Goal: Transaction & Acquisition: Purchase product/service

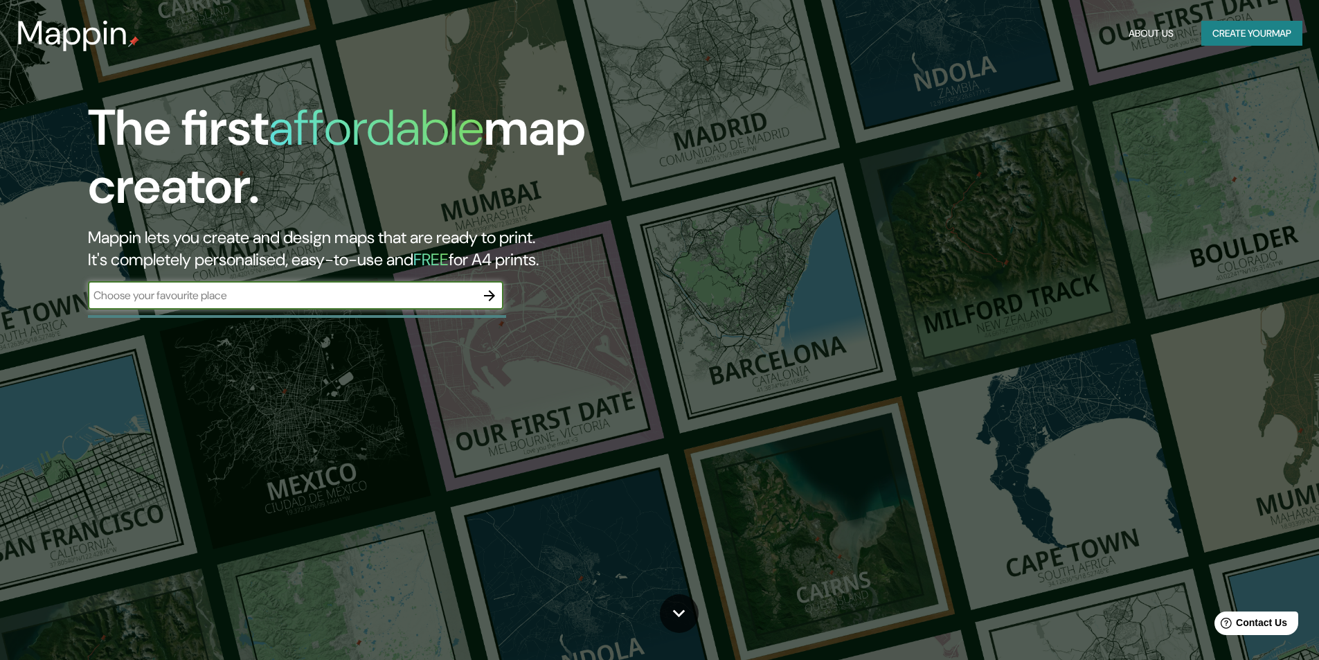
click at [397, 295] on input "text" at bounding box center [282, 295] width 388 height 16
type input "chiclayo"
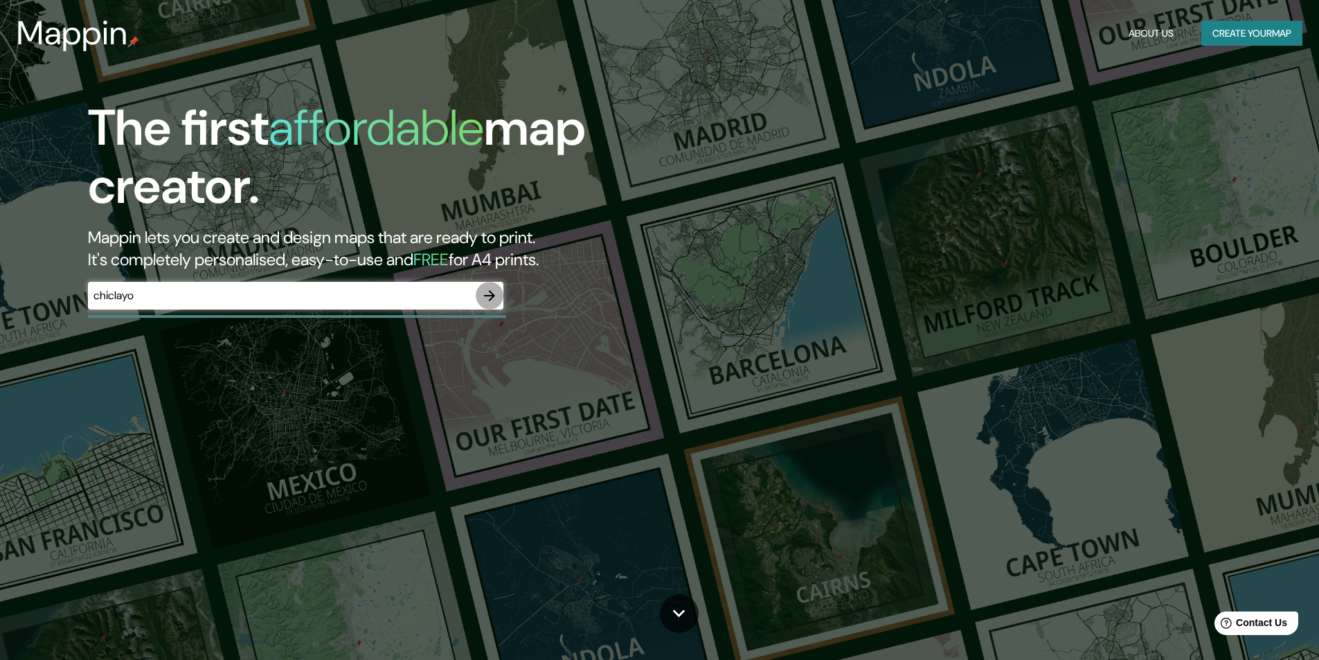
click at [492, 294] on icon "button" at bounding box center [489, 295] width 17 height 17
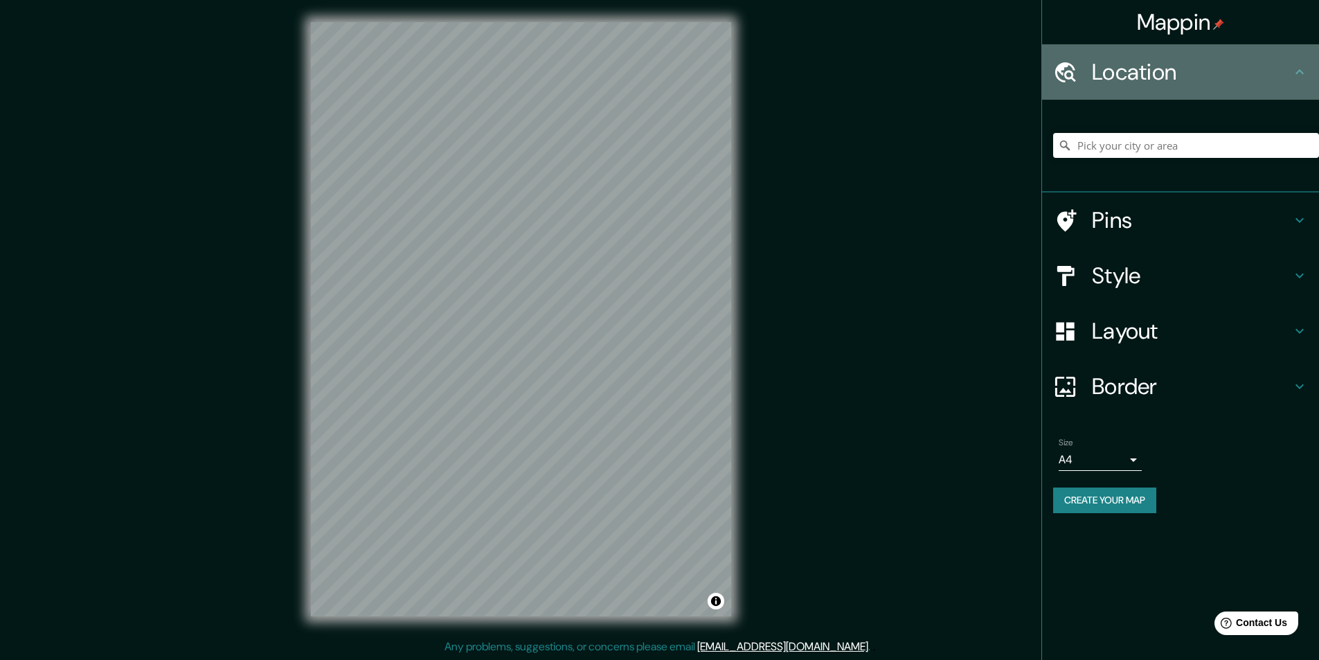
click at [1177, 72] on h4 "Location" at bounding box center [1191, 72] width 199 height 28
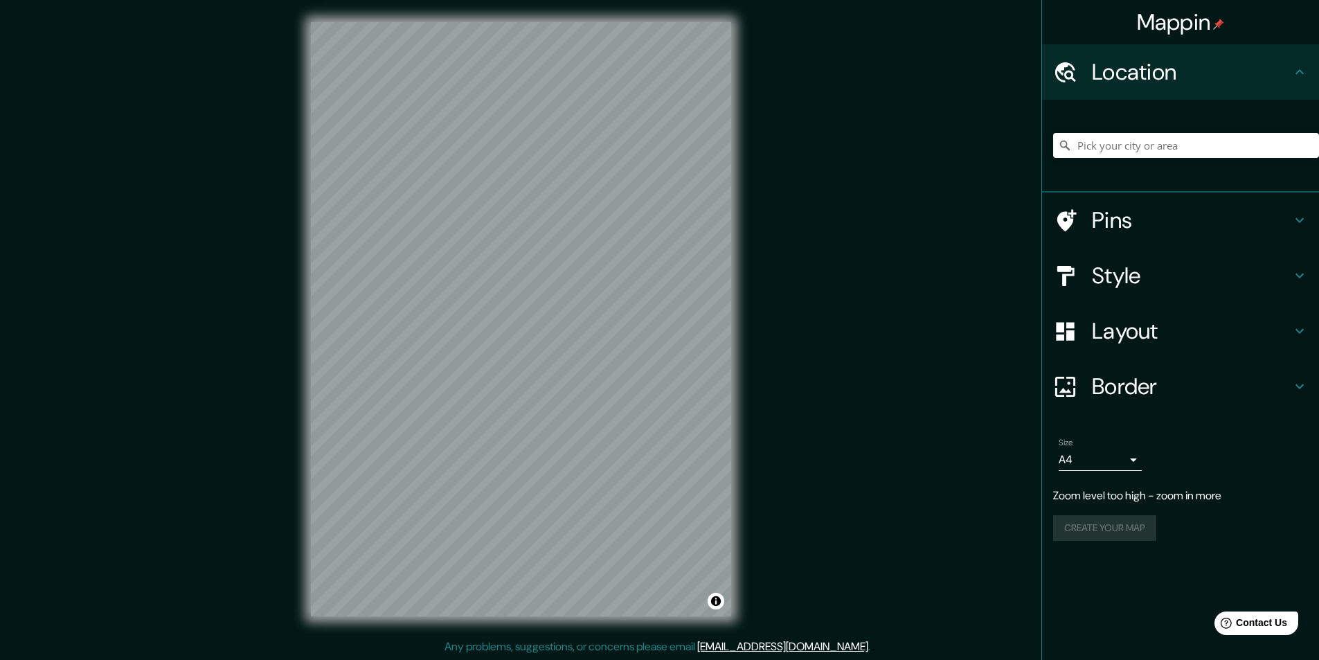
click at [821, 204] on div "Mappin Location Pins Style Layout Border Choose a border. Hint : you can make l…" at bounding box center [659, 330] width 1319 height 661
click at [744, 213] on div "© Mapbox © OpenStreetMap Improve this map" at bounding box center [521, 319] width 465 height 639
click at [1133, 457] on body "Mappin Location Pins Style Layout Border Choose a border. Hint : you can make l…" at bounding box center [659, 330] width 1319 height 660
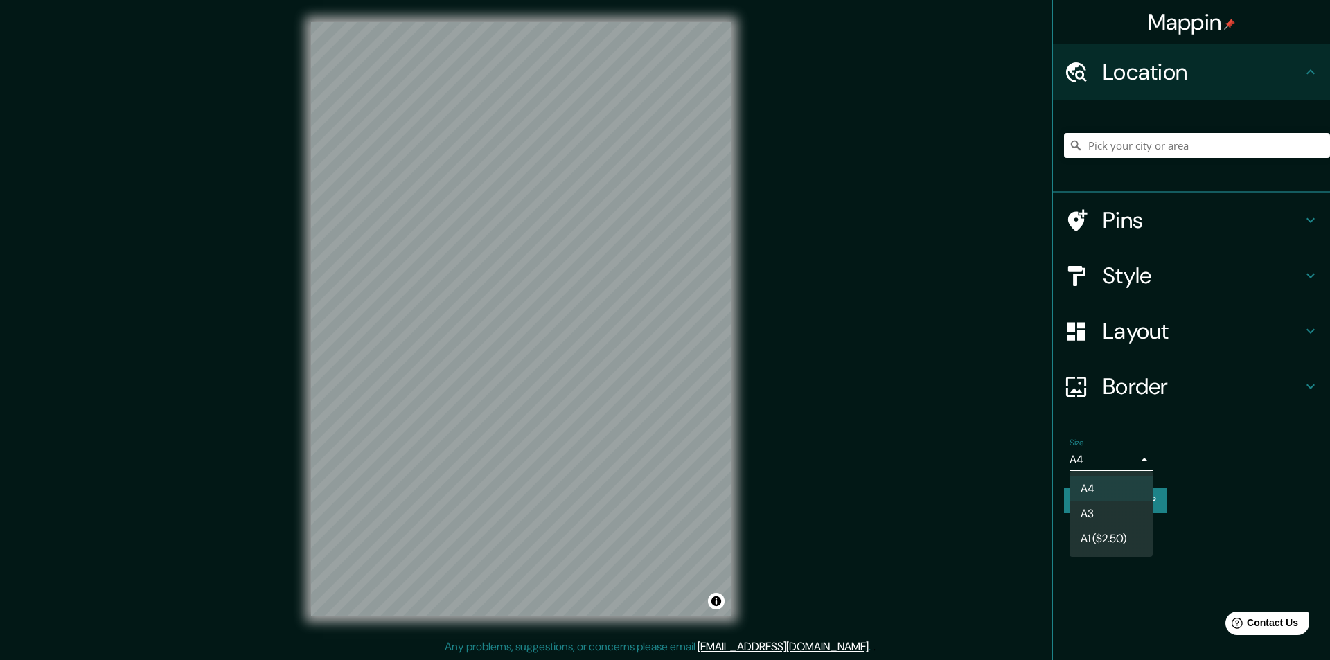
click at [1117, 506] on li "A3" at bounding box center [1110, 513] width 83 height 25
type input "a4"
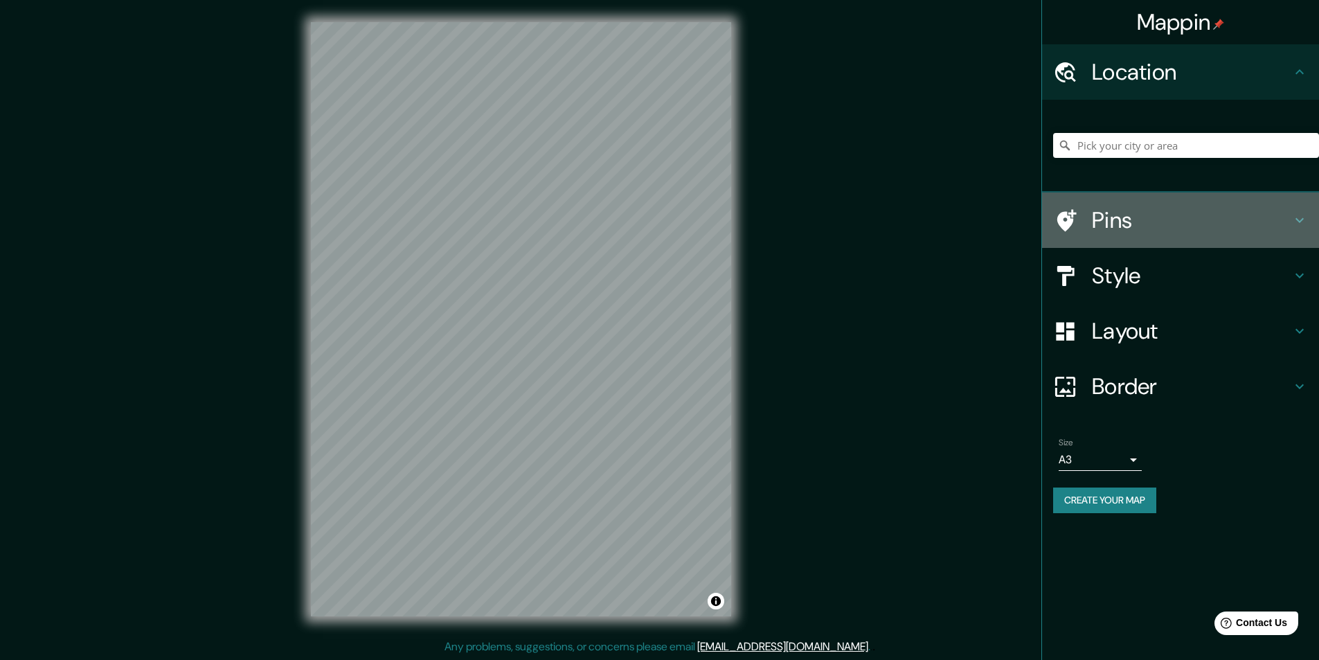
click at [1299, 217] on icon at bounding box center [1300, 220] width 17 height 17
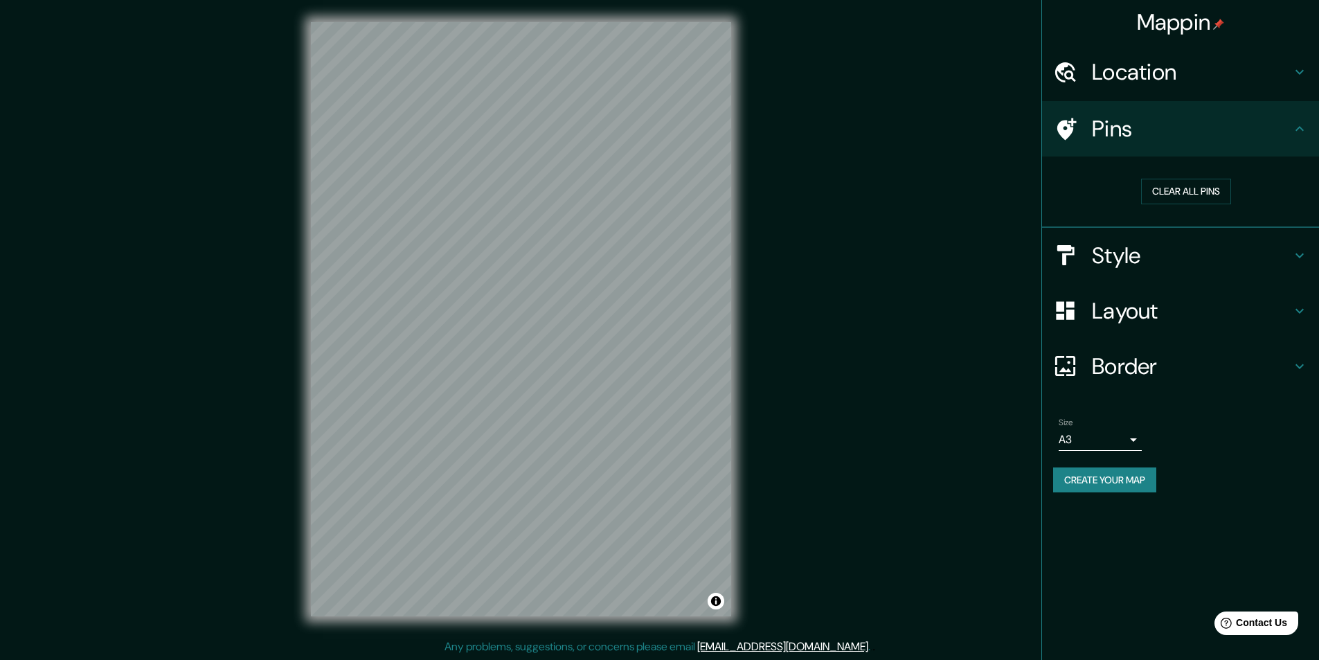
click at [1298, 125] on icon at bounding box center [1300, 129] width 17 height 17
click at [1294, 247] on icon at bounding box center [1300, 255] width 17 height 17
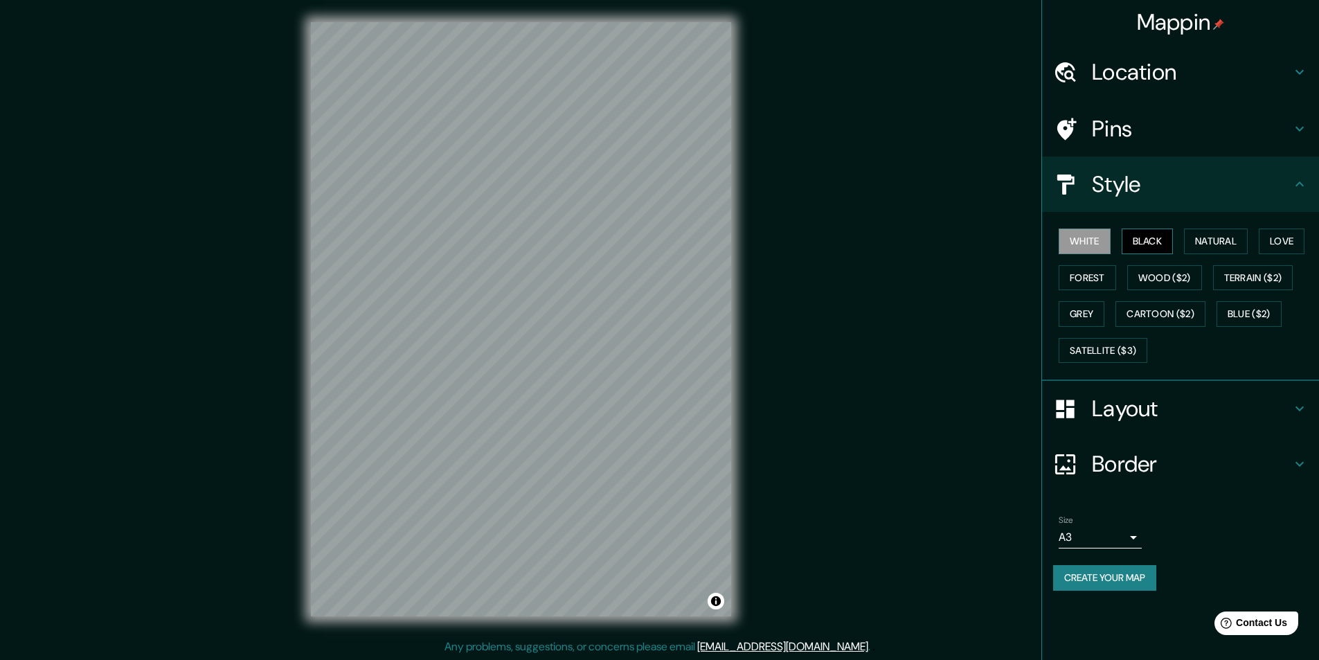
click at [1158, 243] on button "Black" at bounding box center [1148, 242] width 52 height 26
click at [1209, 241] on button "Natural" at bounding box center [1216, 242] width 64 height 26
click at [1292, 240] on button "Love" at bounding box center [1282, 242] width 46 height 26
click at [1277, 272] on button "Terrain ($2)" at bounding box center [1253, 278] width 80 height 26
click at [1192, 276] on button "Wood ($2)" at bounding box center [1165, 278] width 75 height 26
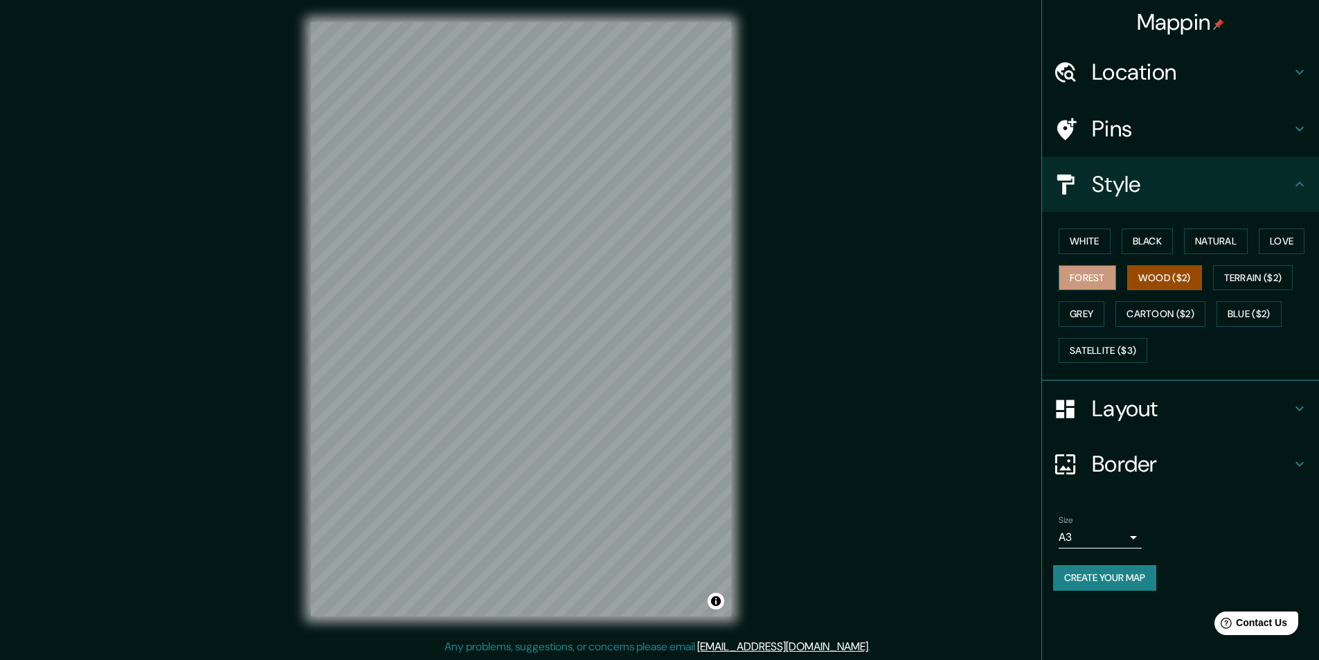
click at [1108, 276] on button "Forest" at bounding box center [1087, 278] width 57 height 26
click at [1091, 310] on button "Grey" at bounding box center [1082, 314] width 46 height 26
click at [1145, 311] on button "Cartoon ($2)" at bounding box center [1161, 314] width 90 height 26
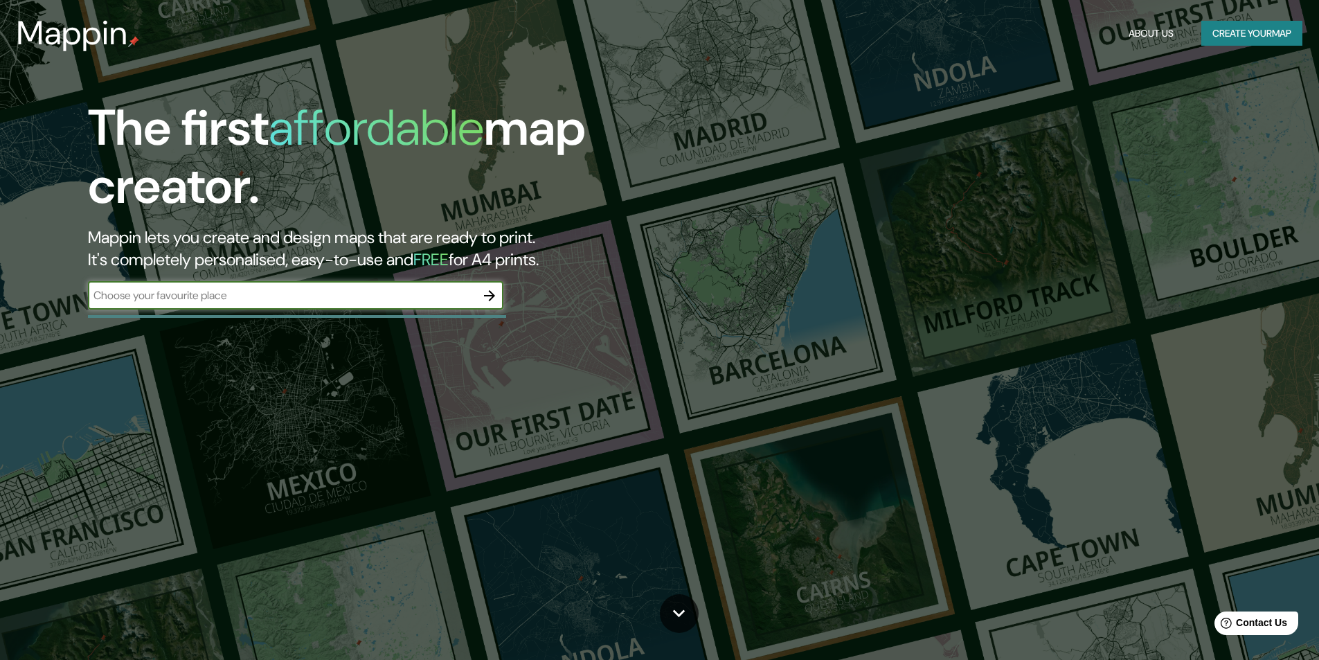
click at [486, 292] on icon "button" at bounding box center [489, 295] width 17 height 17
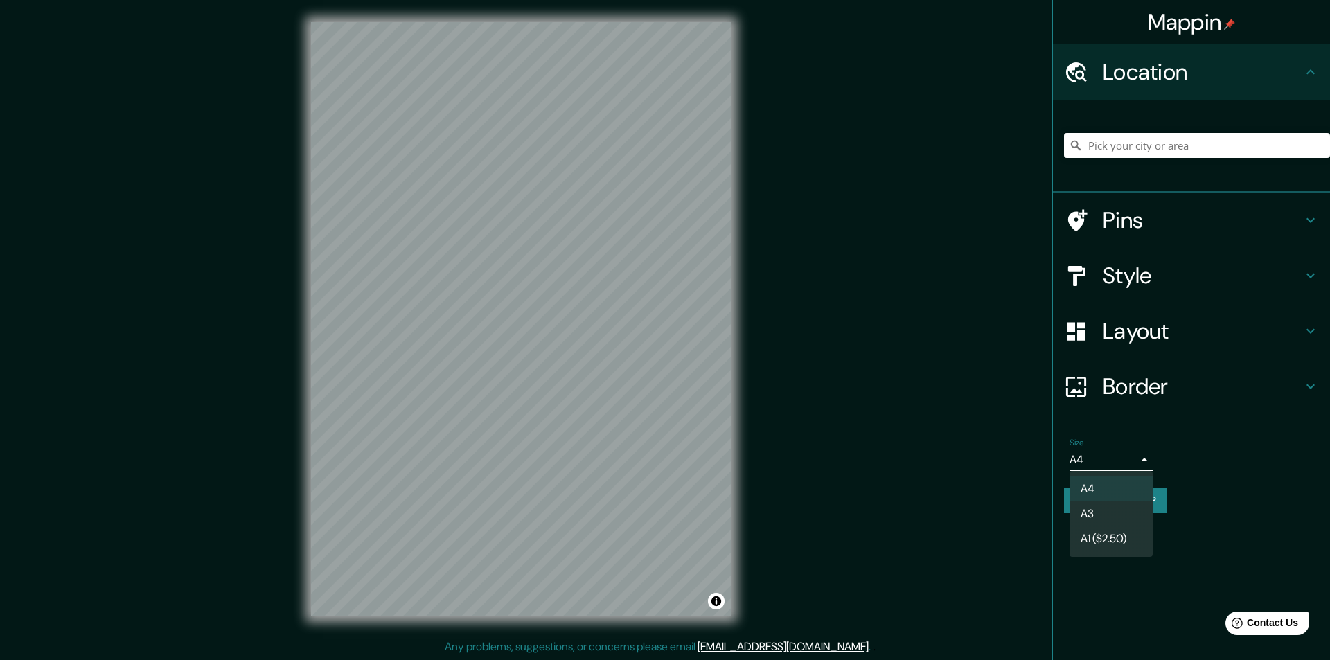
click at [1102, 450] on body "Mappin Location Pins Style Layout Border Choose a border. Hint : you can make l…" at bounding box center [665, 330] width 1330 height 660
click at [1105, 514] on li "A3" at bounding box center [1110, 513] width 83 height 25
type input "a4"
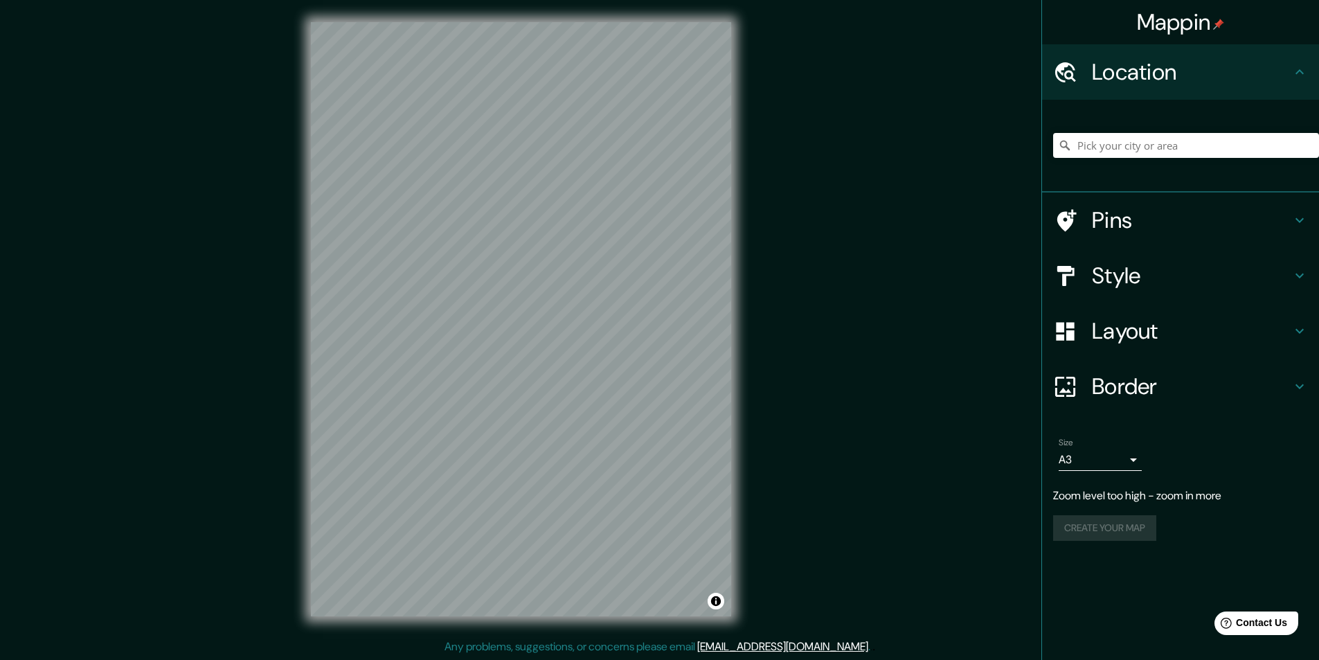
click at [855, 179] on div "Mappin Location Pins Style Layout Border Choose a border. Hint : you can make l…" at bounding box center [659, 330] width 1319 height 661
click at [961, 168] on div "Mappin Location Pins Style Layout Border Choose a border. Hint : you can make l…" at bounding box center [659, 330] width 1319 height 661
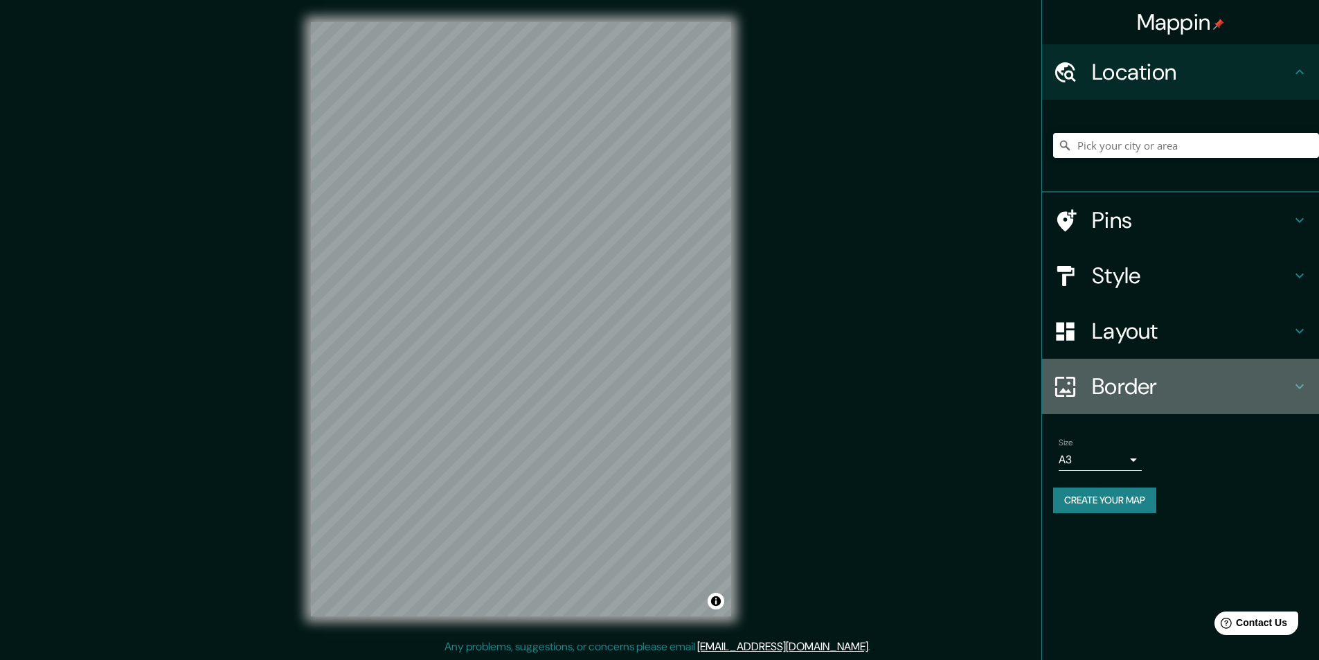
click at [1294, 382] on icon at bounding box center [1300, 386] width 17 height 17
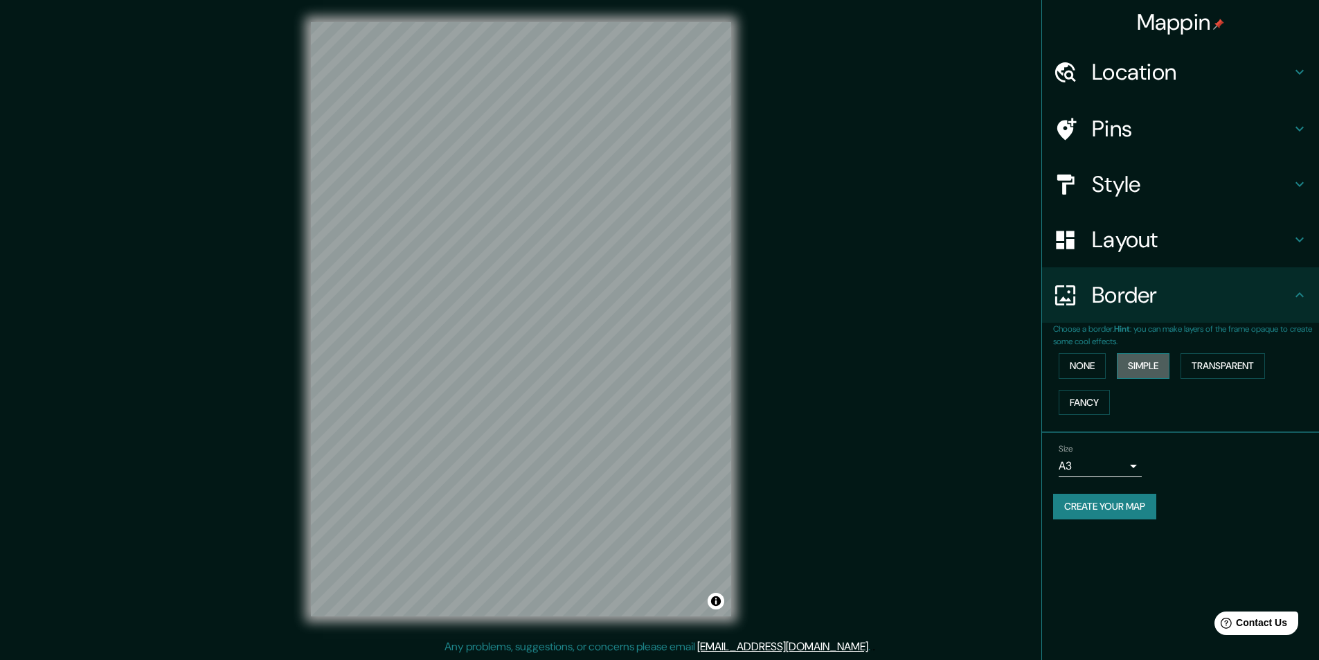
click at [1139, 364] on button "Simple" at bounding box center [1143, 366] width 53 height 26
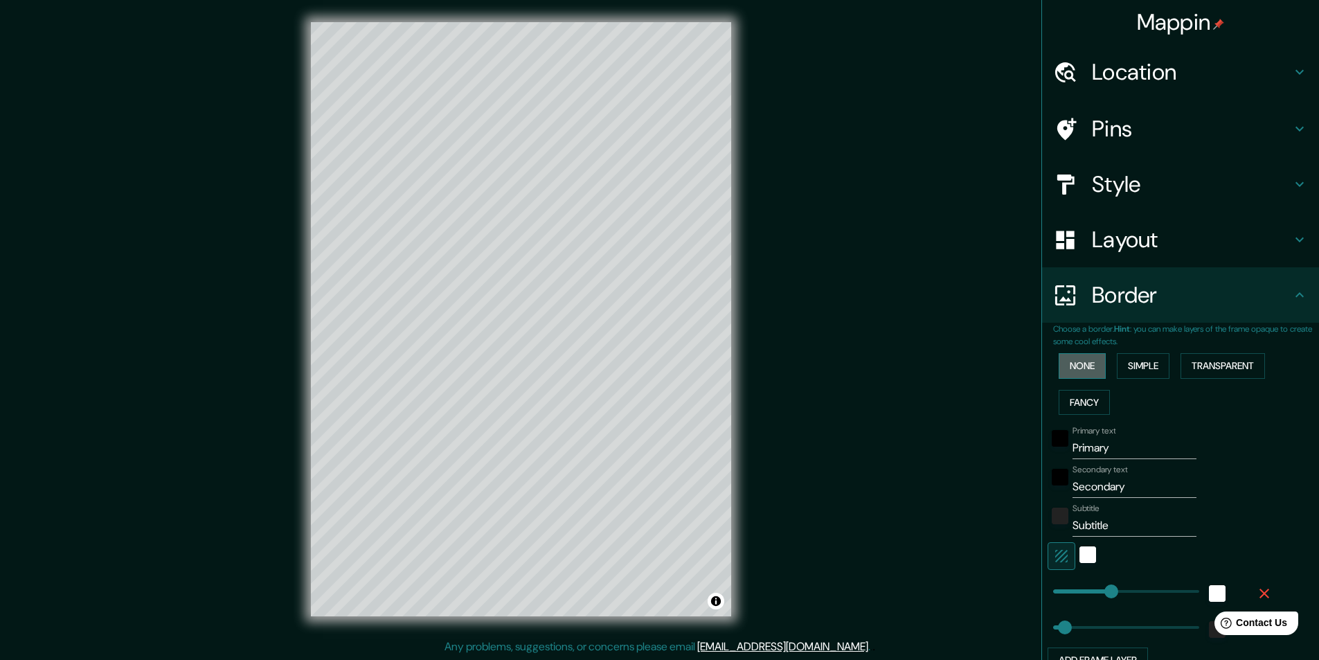
click at [1059, 365] on button "None" at bounding box center [1082, 366] width 47 height 26
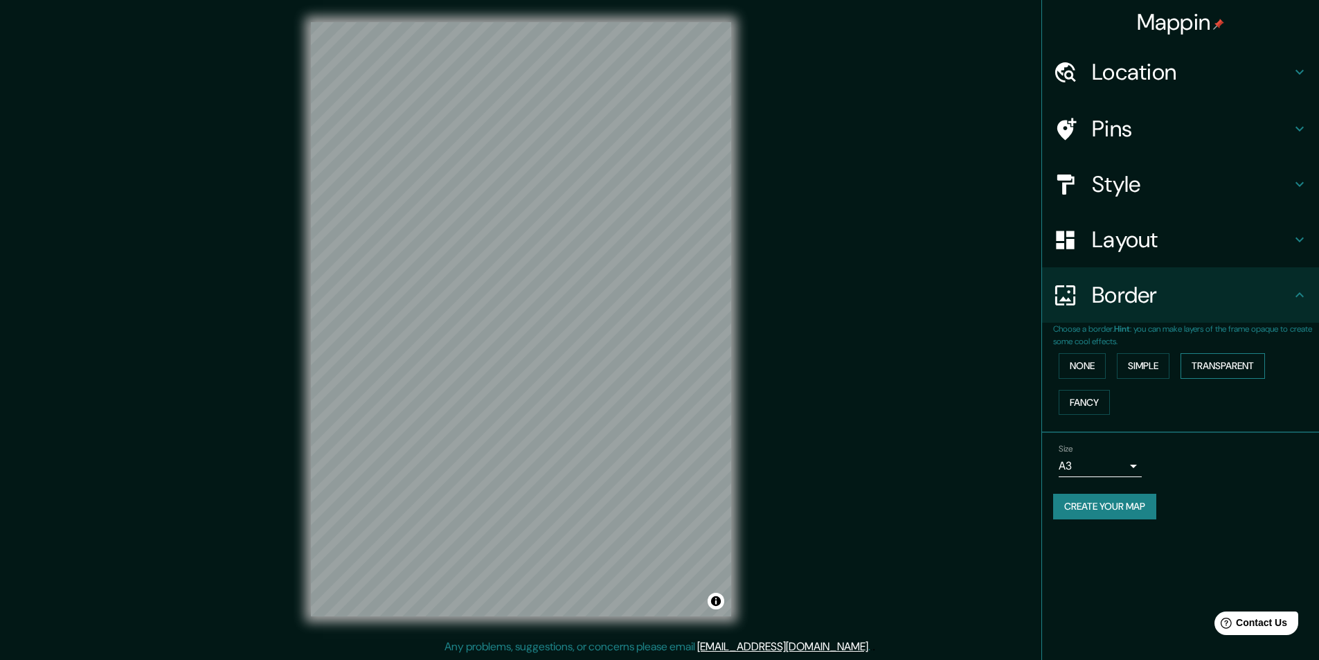
click at [1219, 368] on button "Transparent" at bounding box center [1223, 366] width 85 height 26
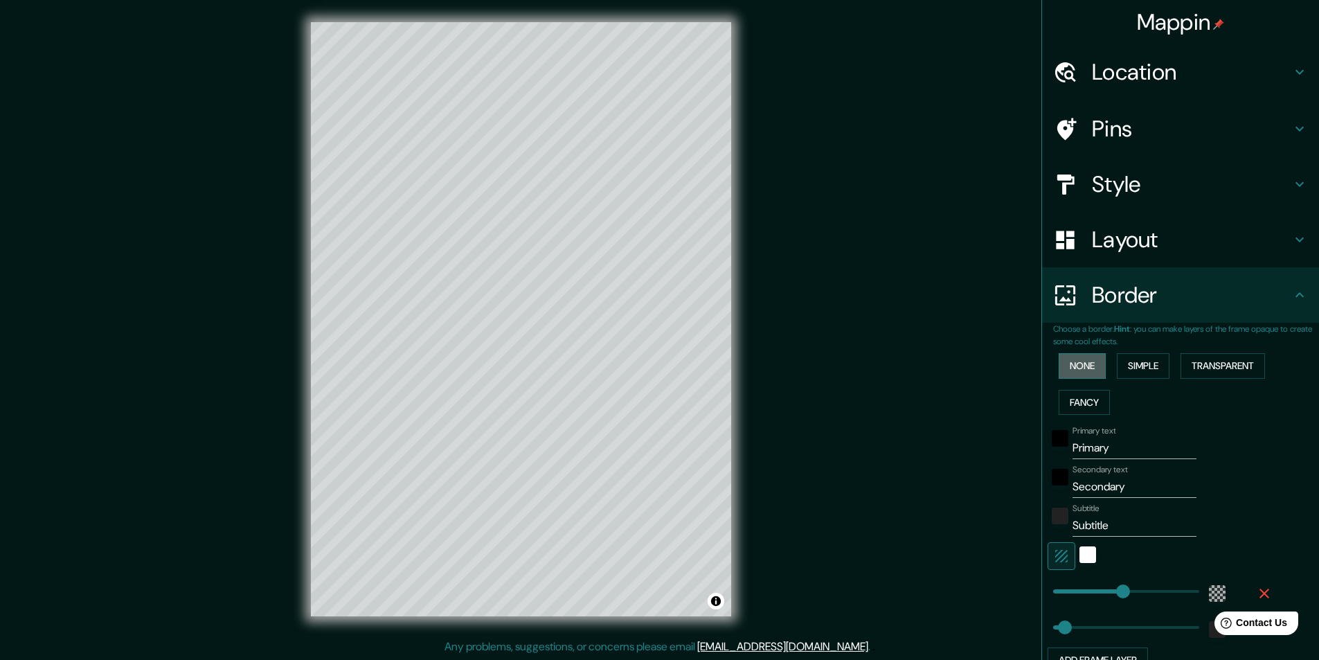
click at [1062, 365] on button "None" at bounding box center [1082, 366] width 47 height 26
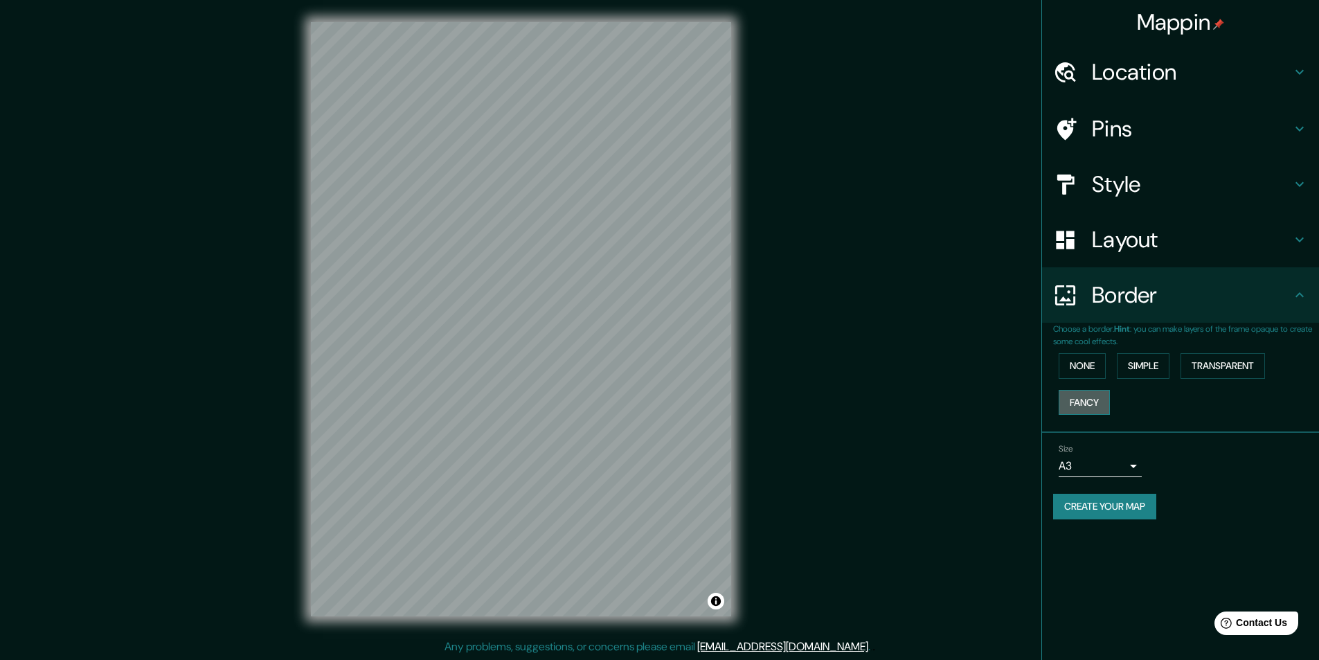
click at [1076, 398] on button "Fancy" at bounding box center [1084, 403] width 51 height 26
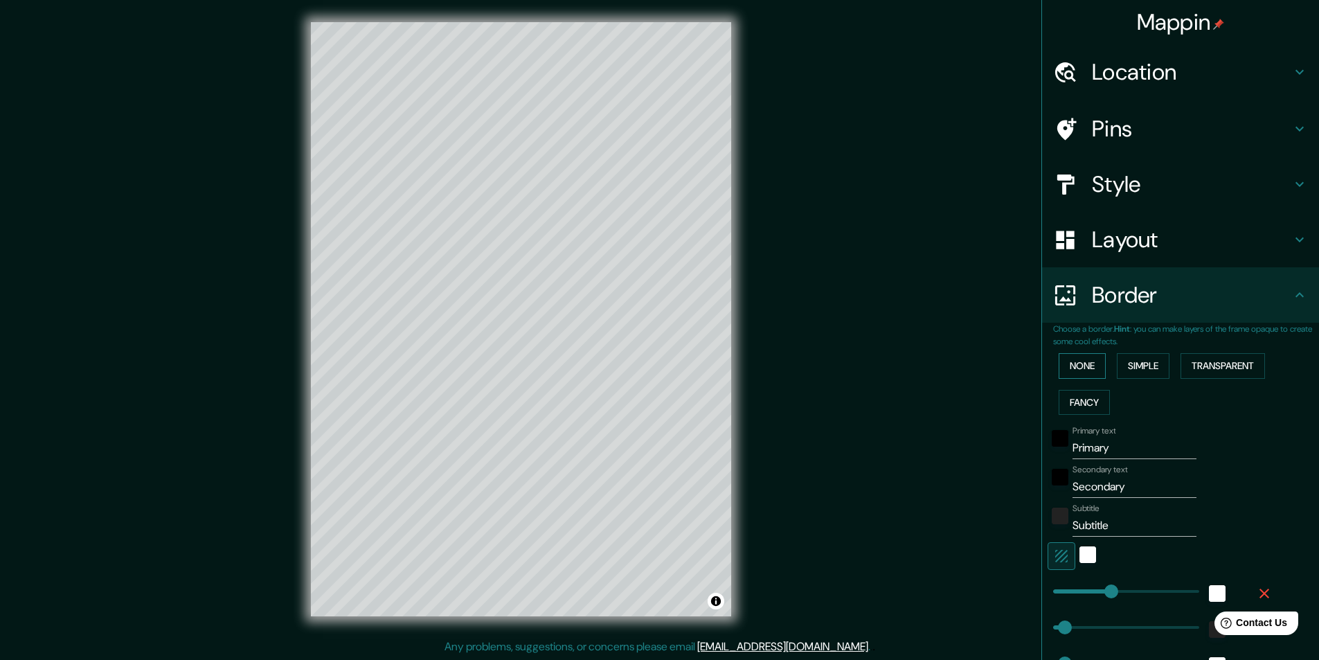
click at [1074, 368] on button "None" at bounding box center [1082, 366] width 47 height 26
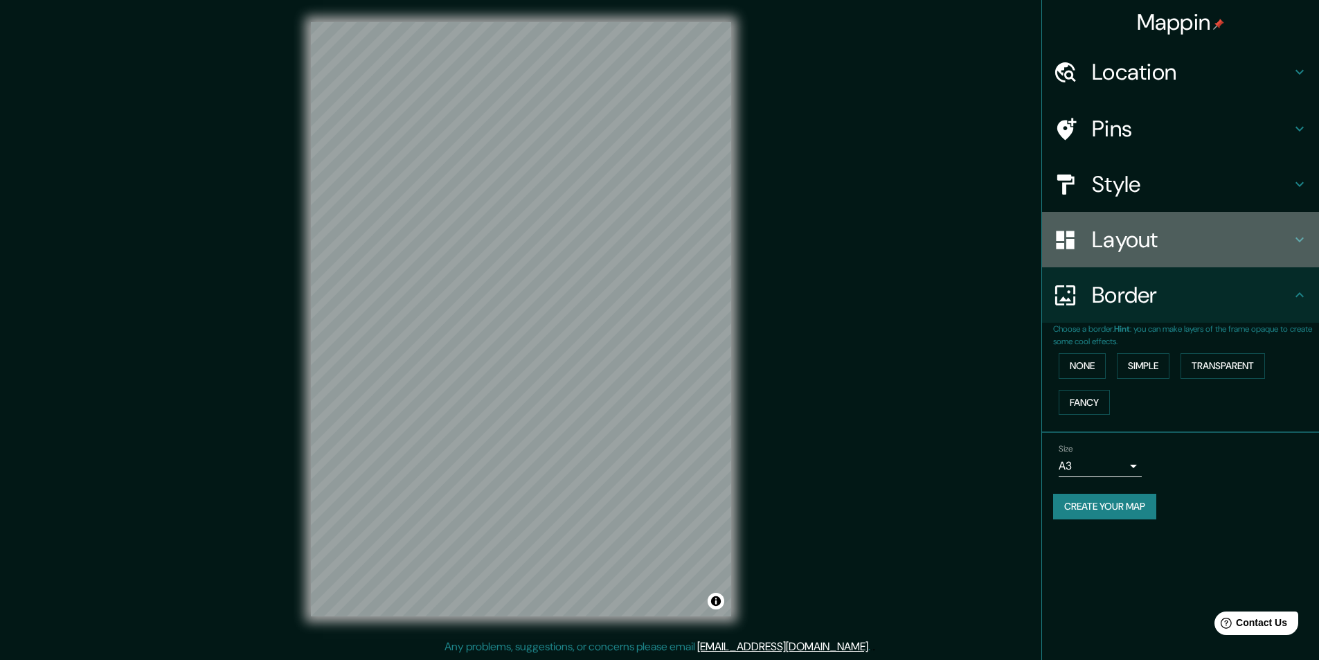
click at [1126, 246] on h4 "Layout" at bounding box center [1191, 240] width 199 height 28
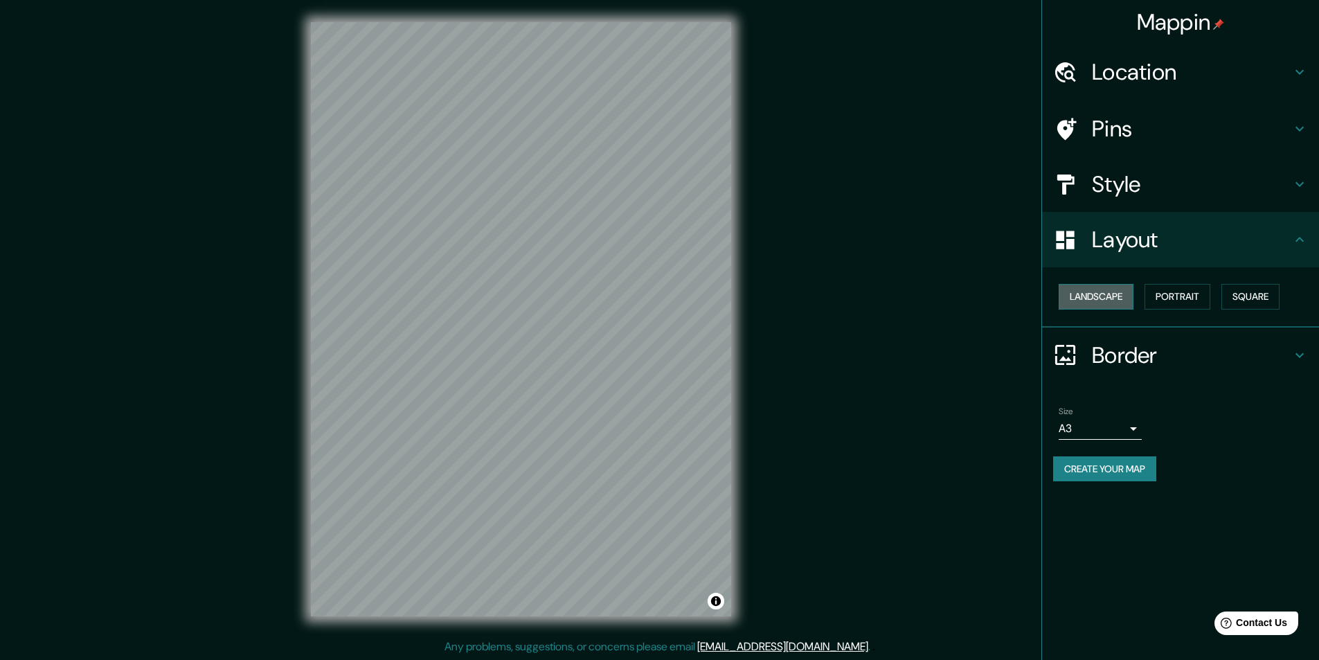
click at [1120, 294] on button "Landscape" at bounding box center [1096, 297] width 75 height 26
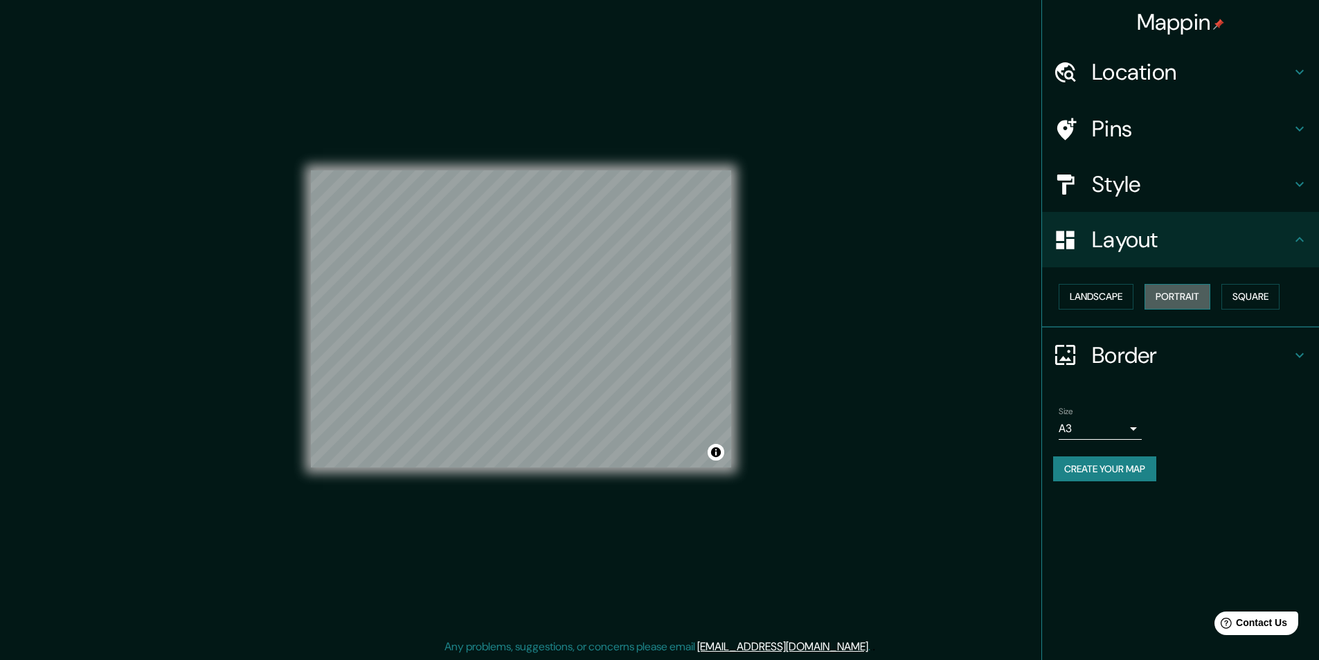
click at [1188, 297] on button "Portrait" at bounding box center [1178, 297] width 66 height 26
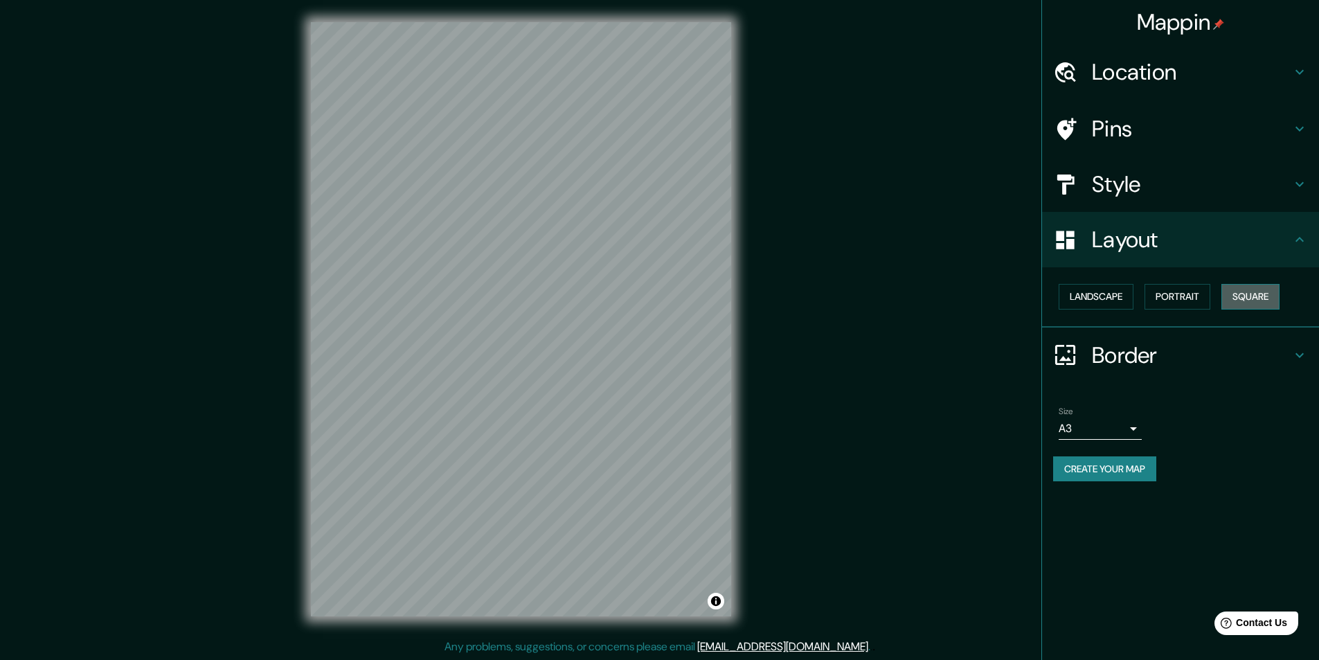
click at [1270, 297] on button "Square" at bounding box center [1251, 297] width 58 height 26
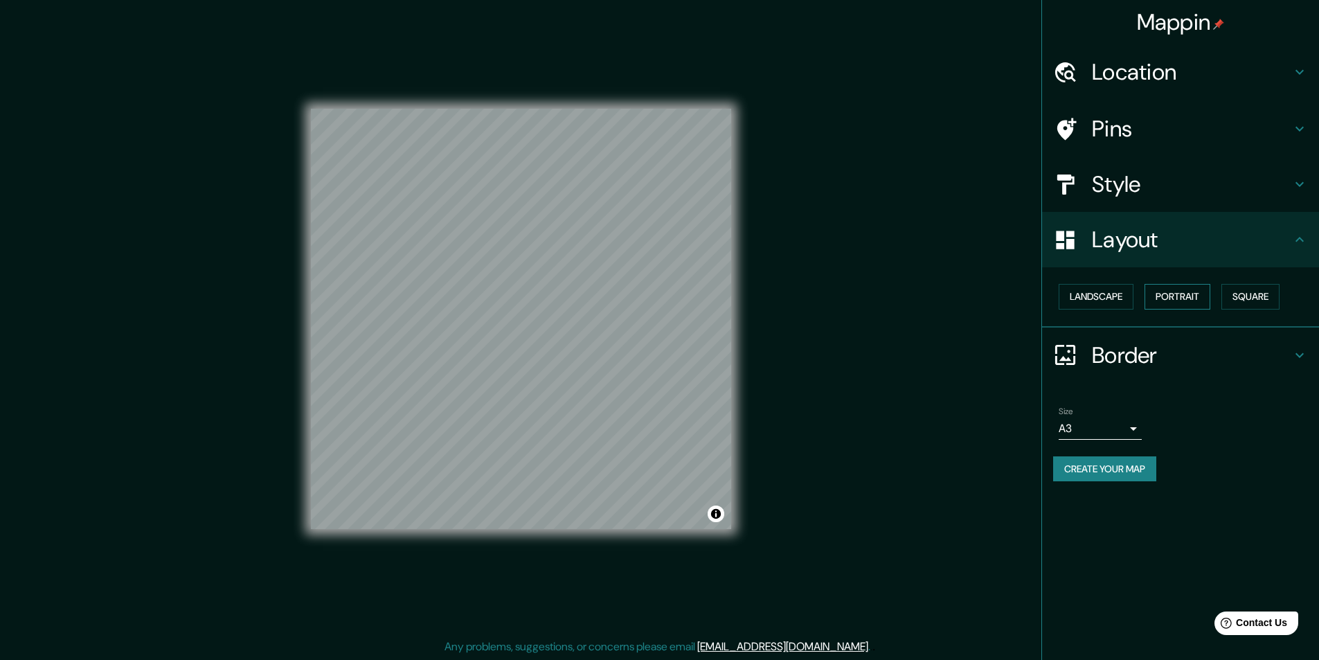
click at [1177, 299] on button "Portrait" at bounding box center [1178, 297] width 66 height 26
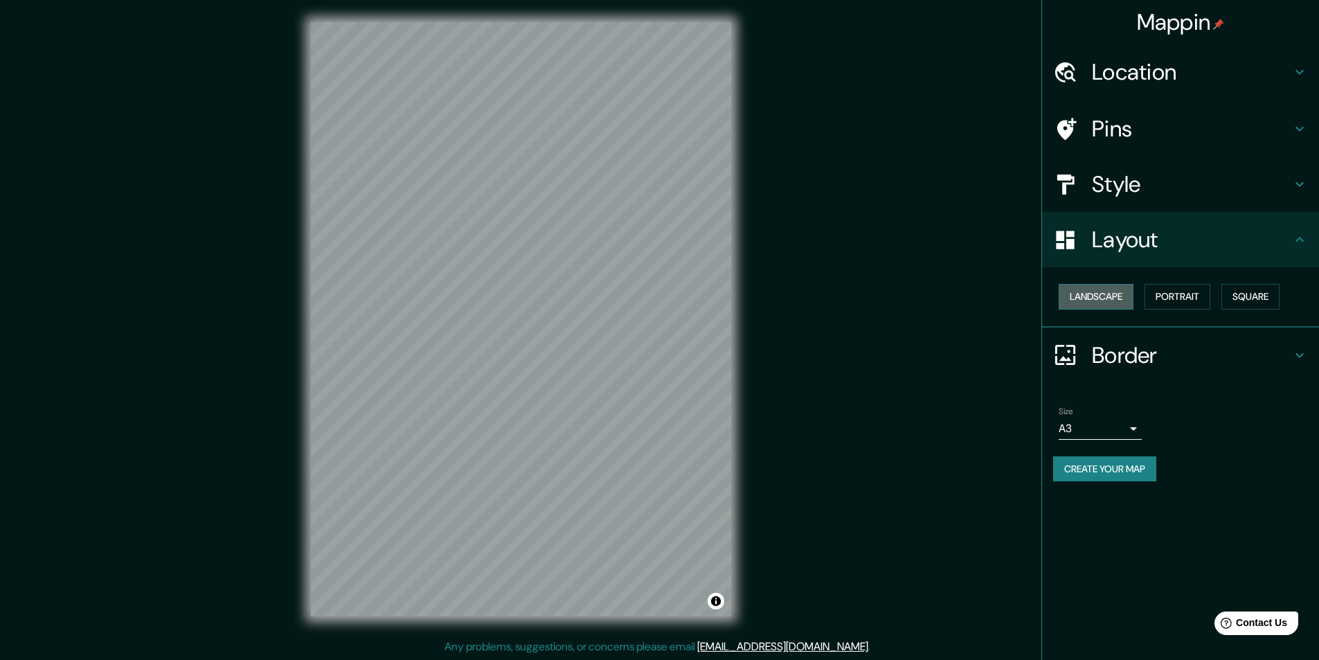
click at [1109, 299] on button "Landscape" at bounding box center [1096, 297] width 75 height 26
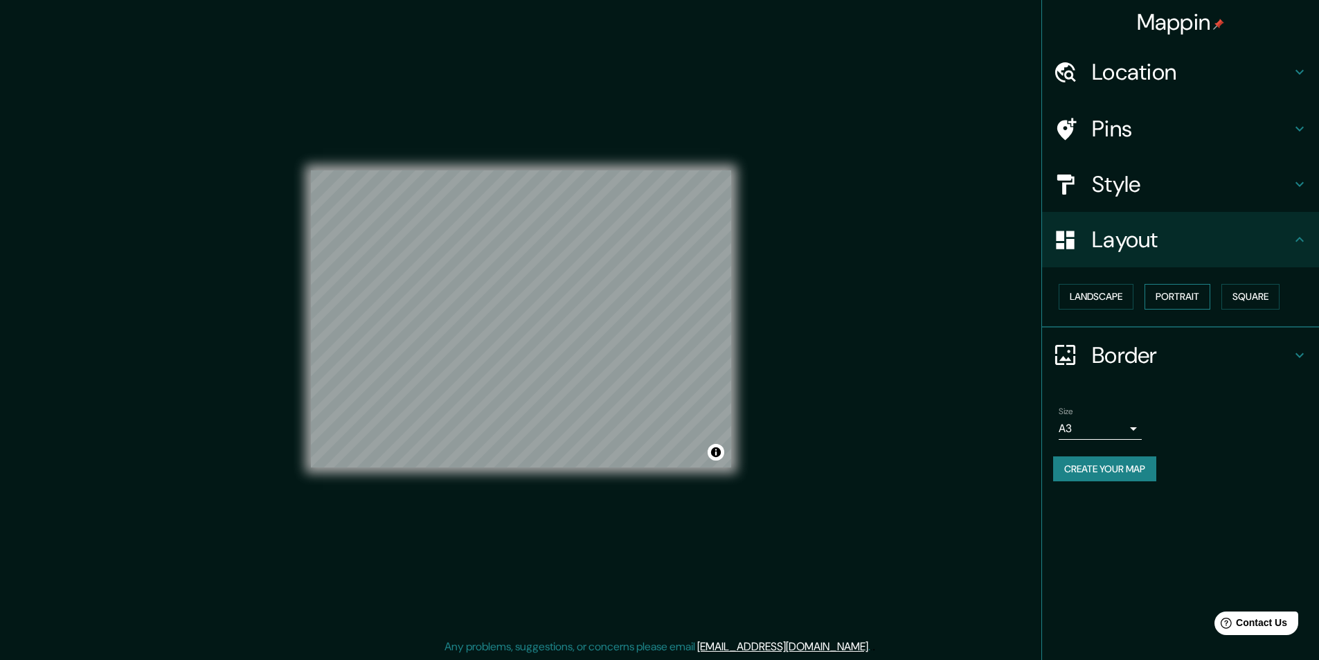
click at [1151, 294] on button "Portrait" at bounding box center [1178, 297] width 66 height 26
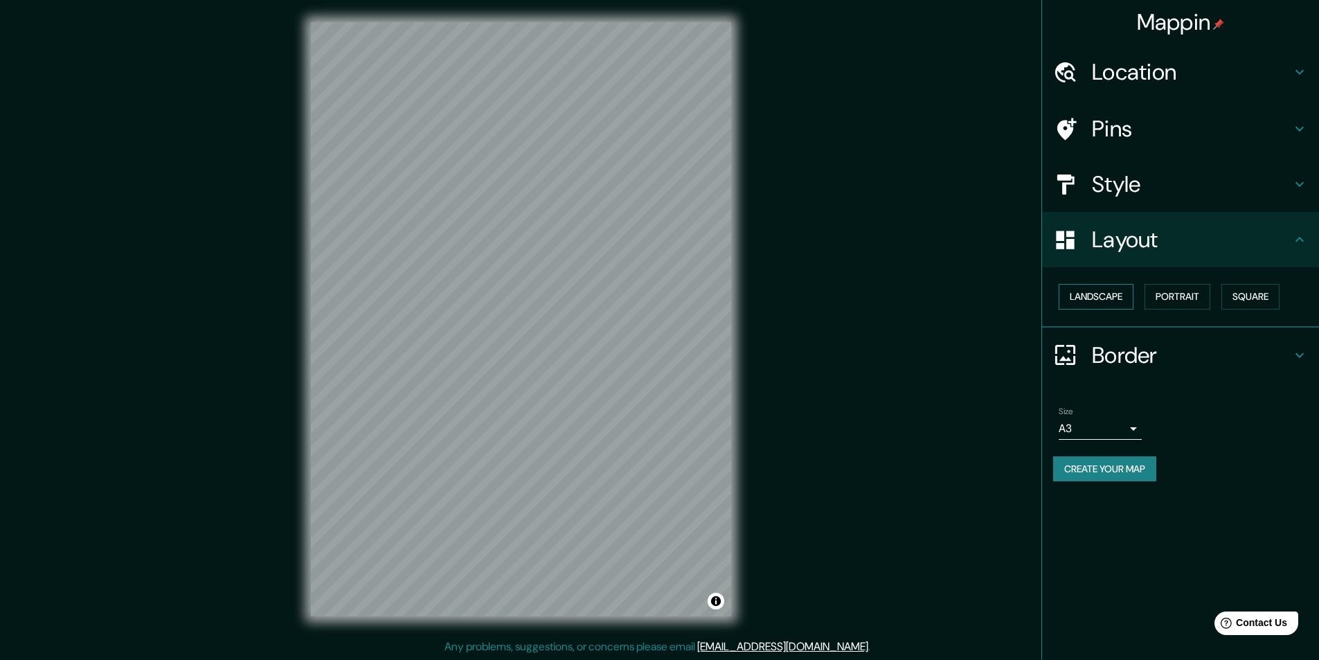
click at [1119, 299] on button "Landscape" at bounding box center [1096, 297] width 75 height 26
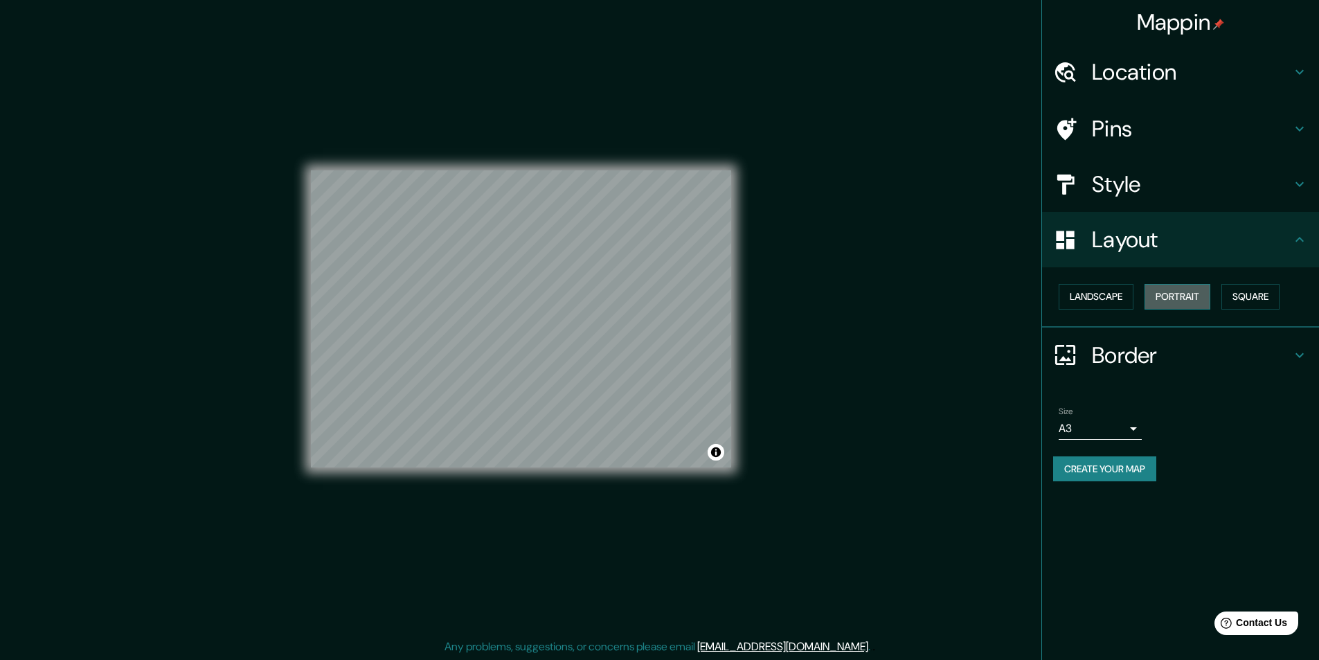
click at [1165, 300] on button "Portrait" at bounding box center [1178, 297] width 66 height 26
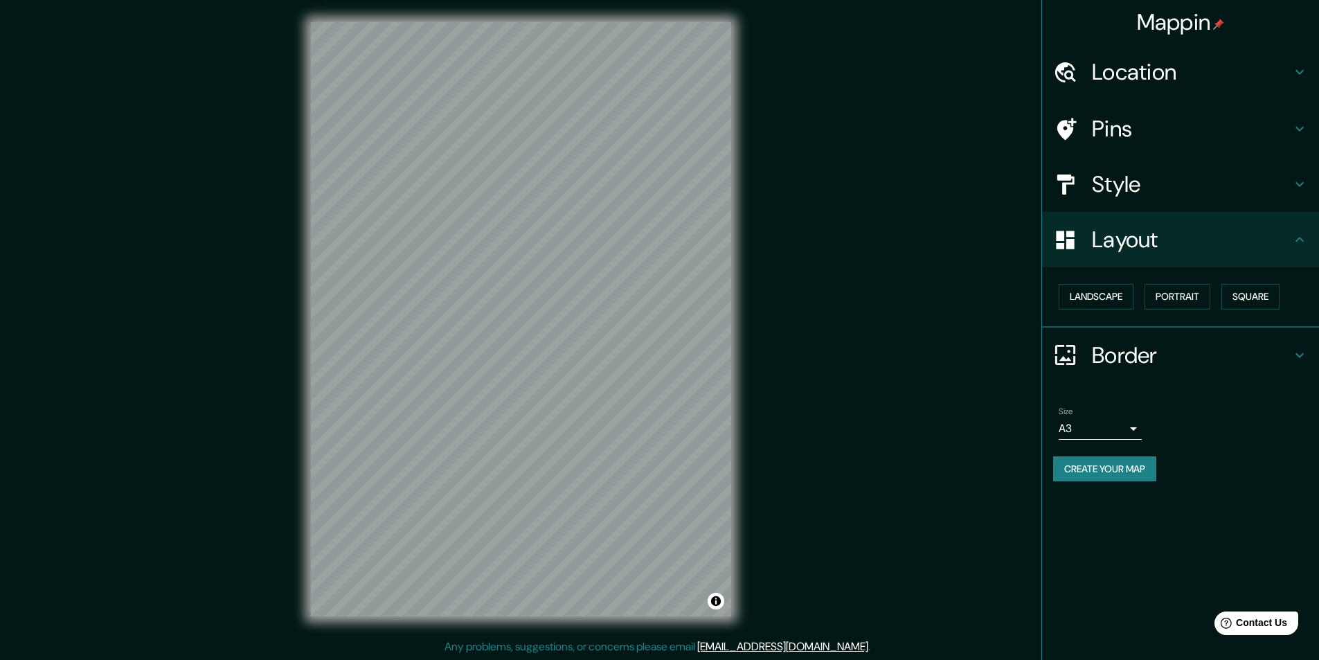
click at [1149, 184] on h4 "Style" at bounding box center [1191, 184] width 199 height 28
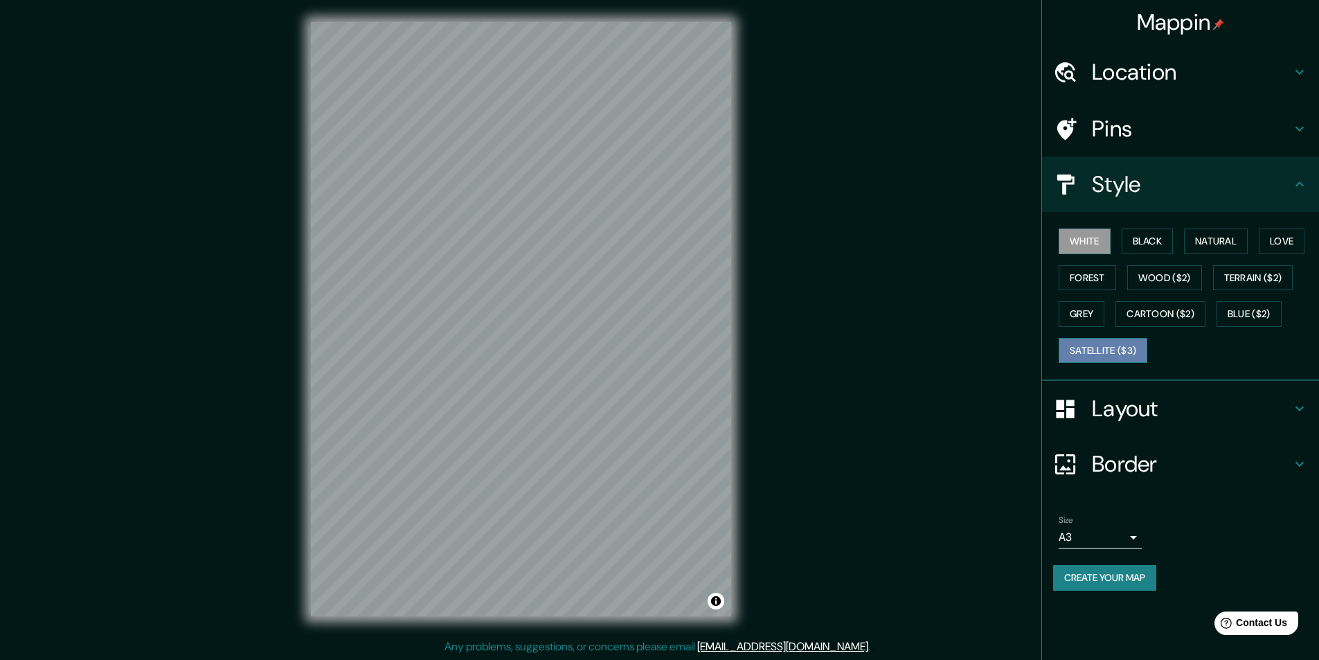
click at [1130, 352] on button "Satellite ($3)" at bounding box center [1103, 351] width 89 height 26
click at [1179, 312] on button "Cartoon ($2)" at bounding box center [1161, 314] width 90 height 26
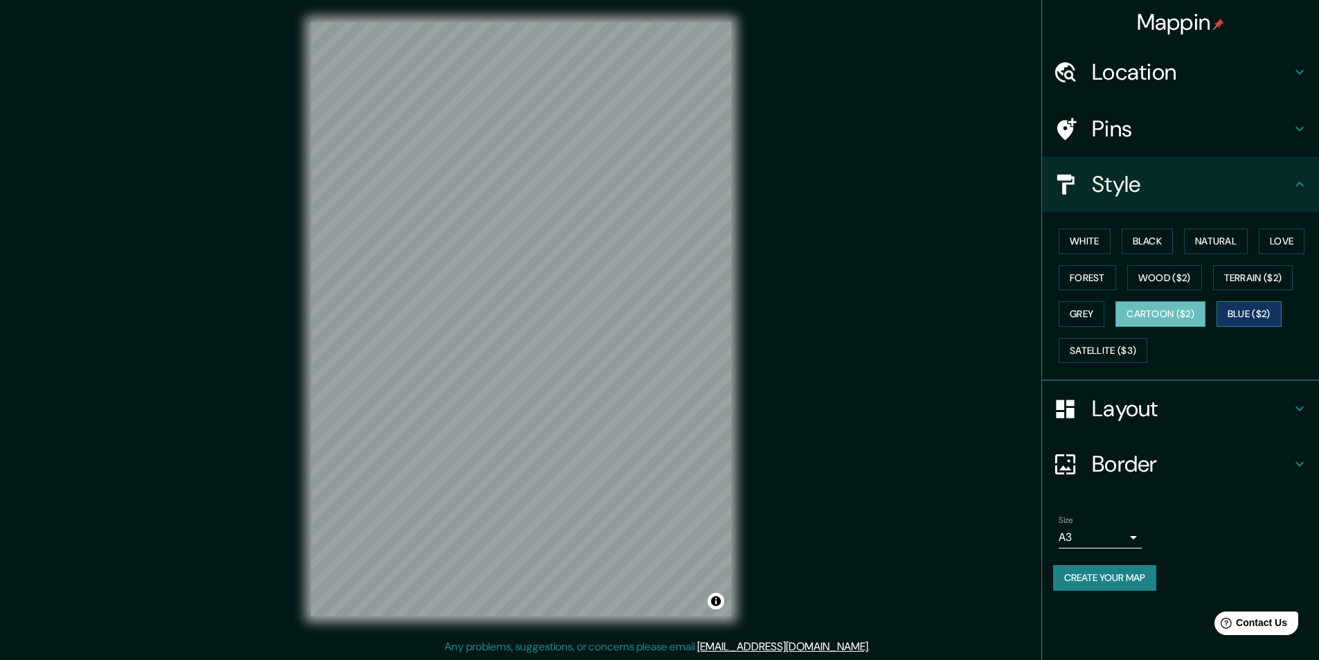
click at [1261, 308] on button "Blue ($2)" at bounding box center [1249, 314] width 65 height 26
click at [1250, 274] on button "Terrain ($2)" at bounding box center [1253, 278] width 80 height 26
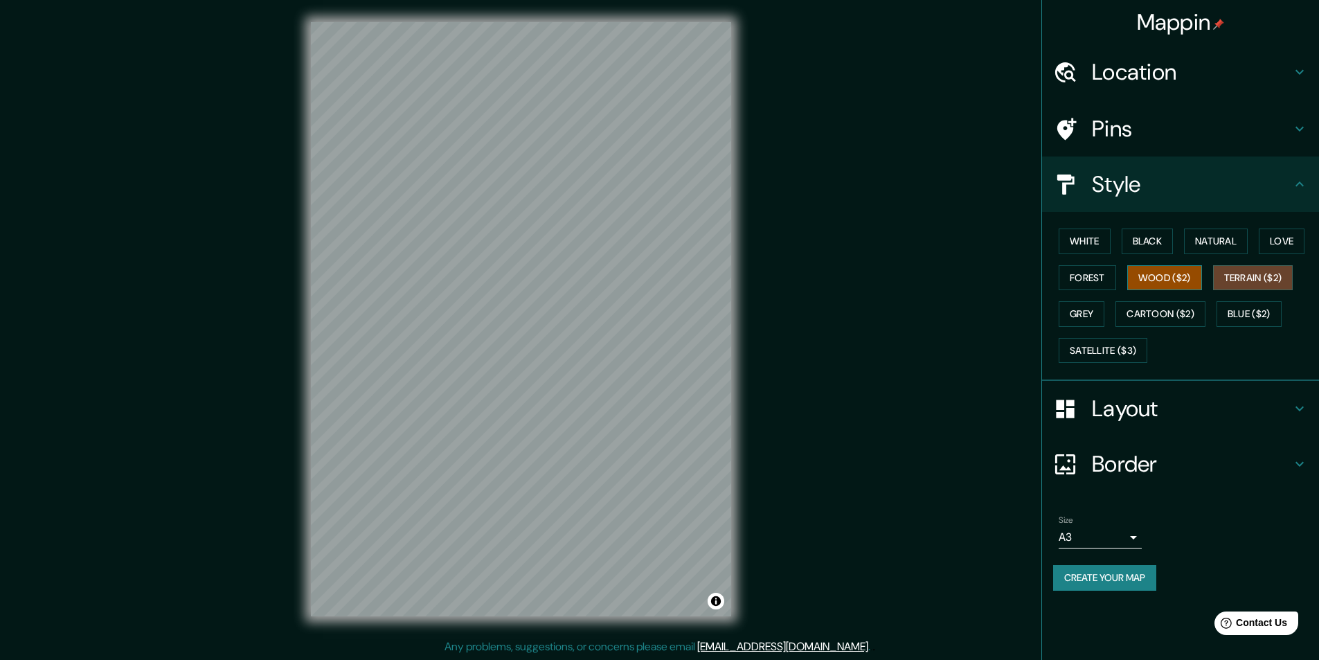
click at [1175, 274] on button "Wood ($2)" at bounding box center [1165, 278] width 75 height 26
click at [1099, 283] on button "Forest" at bounding box center [1087, 278] width 57 height 26
click at [1094, 310] on button "Grey" at bounding box center [1082, 314] width 46 height 26
click at [1099, 278] on button "Forest" at bounding box center [1087, 278] width 57 height 26
click at [1202, 246] on button "Natural" at bounding box center [1216, 242] width 64 height 26
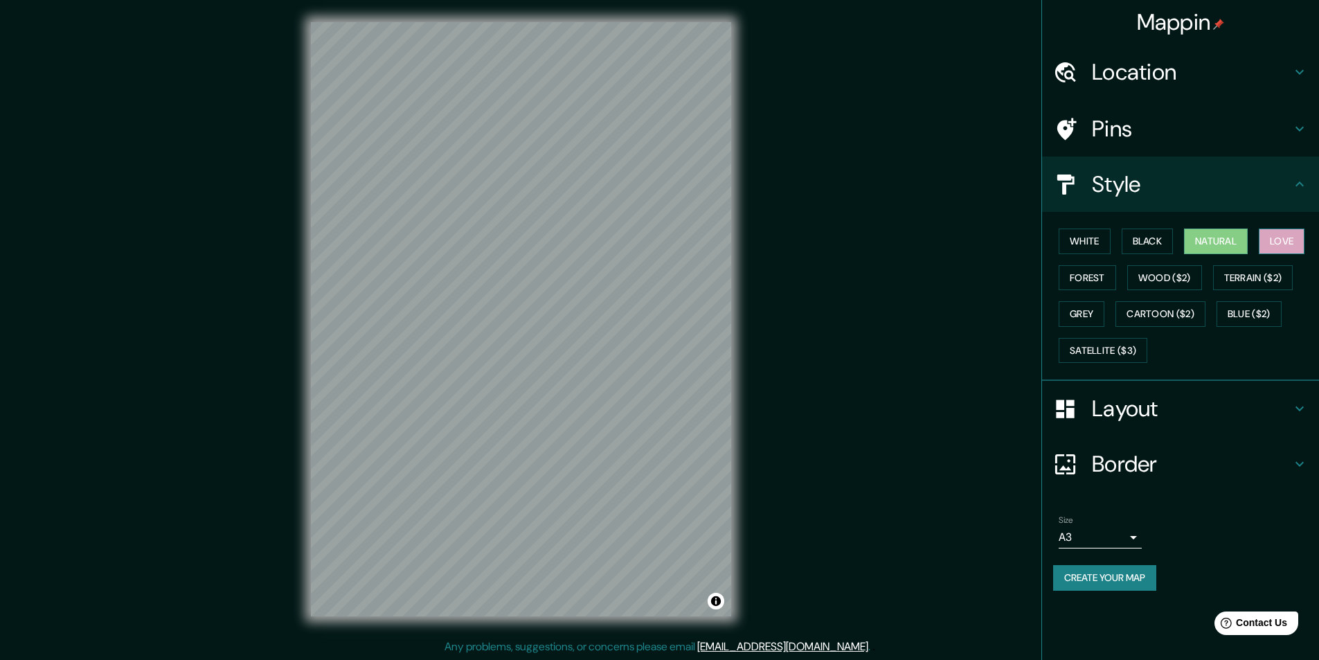
click at [1276, 247] on button "Love" at bounding box center [1282, 242] width 46 height 26
click at [1091, 270] on button "Forest" at bounding box center [1087, 278] width 57 height 26
click at [1152, 289] on button "Wood ($2)" at bounding box center [1165, 278] width 75 height 26
click at [1272, 268] on button "Terrain ($2)" at bounding box center [1253, 278] width 80 height 26
click at [1257, 317] on button "Blue ($2)" at bounding box center [1249, 314] width 65 height 26
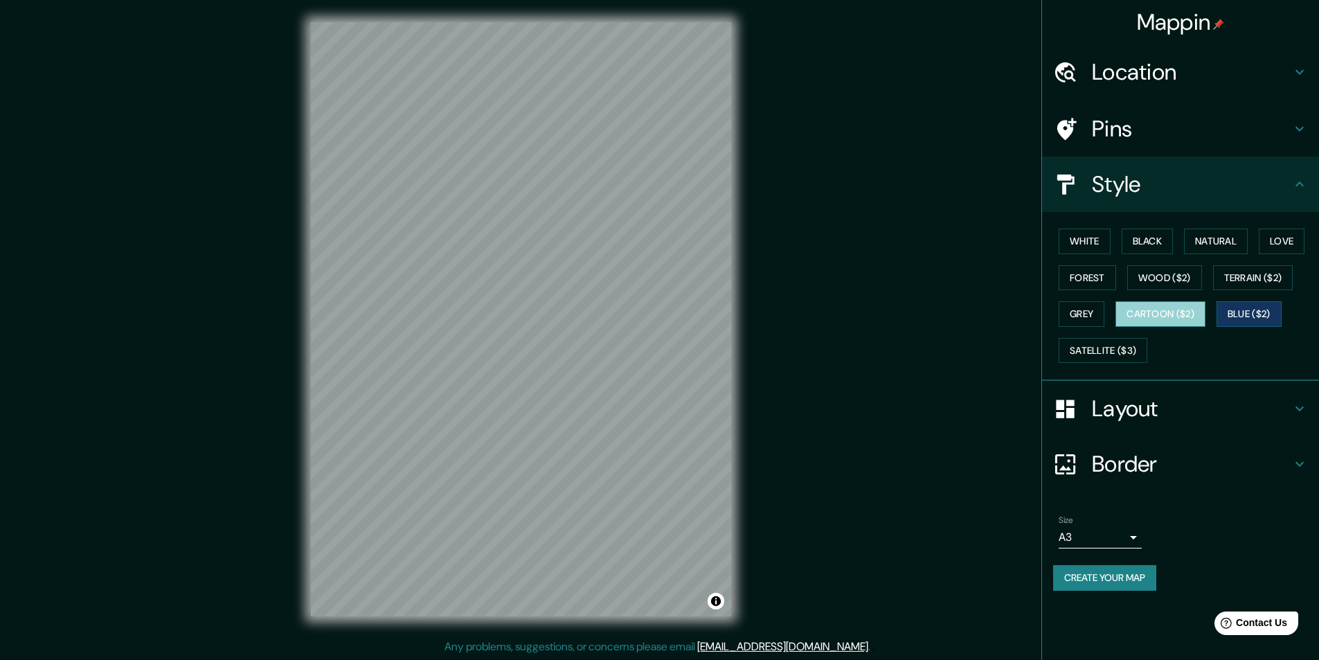
click at [1134, 320] on button "Cartoon ($2)" at bounding box center [1161, 314] width 90 height 26
click at [1101, 322] on button "Grey" at bounding box center [1082, 314] width 46 height 26
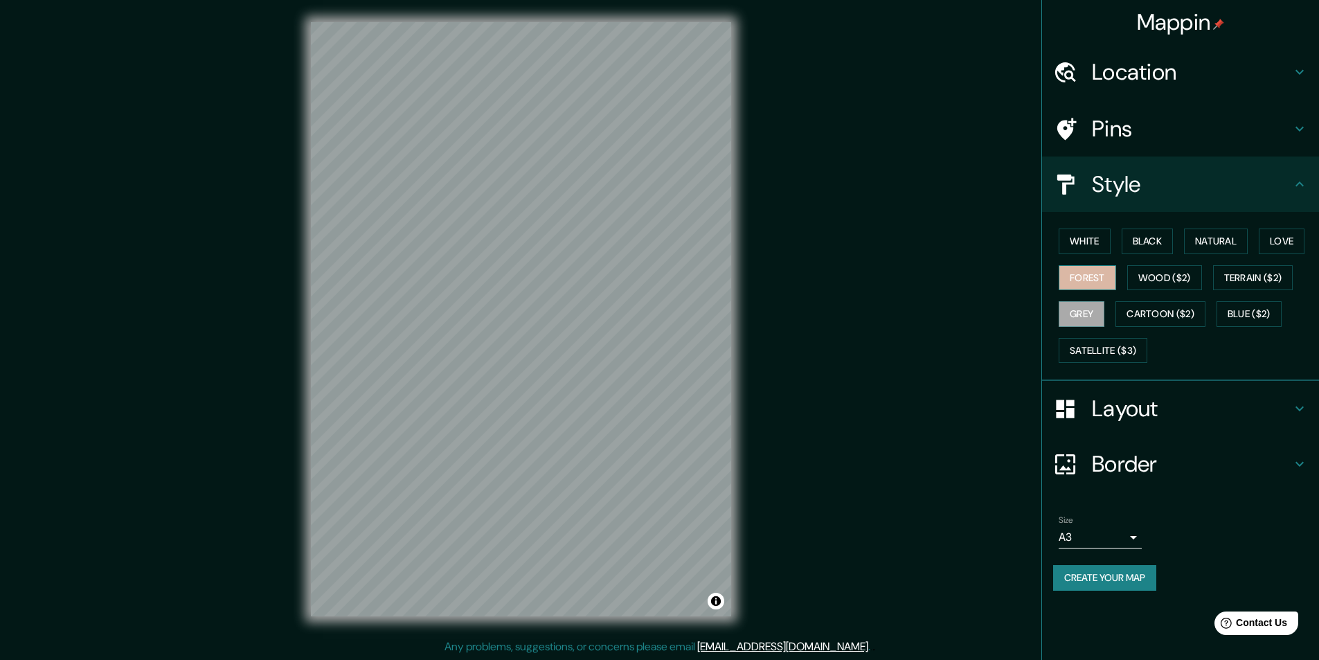
click at [1108, 279] on button "Forest" at bounding box center [1087, 278] width 57 height 26
click at [1094, 311] on button "Grey" at bounding box center [1082, 314] width 46 height 26
click at [1159, 279] on button "Wood ($2)" at bounding box center [1165, 278] width 75 height 26
click at [1241, 273] on button "Terrain ($2)" at bounding box center [1253, 278] width 80 height 26
click at [1102, 305] on button "Grey" at bounding box center [1082, 314] width 46 height 26
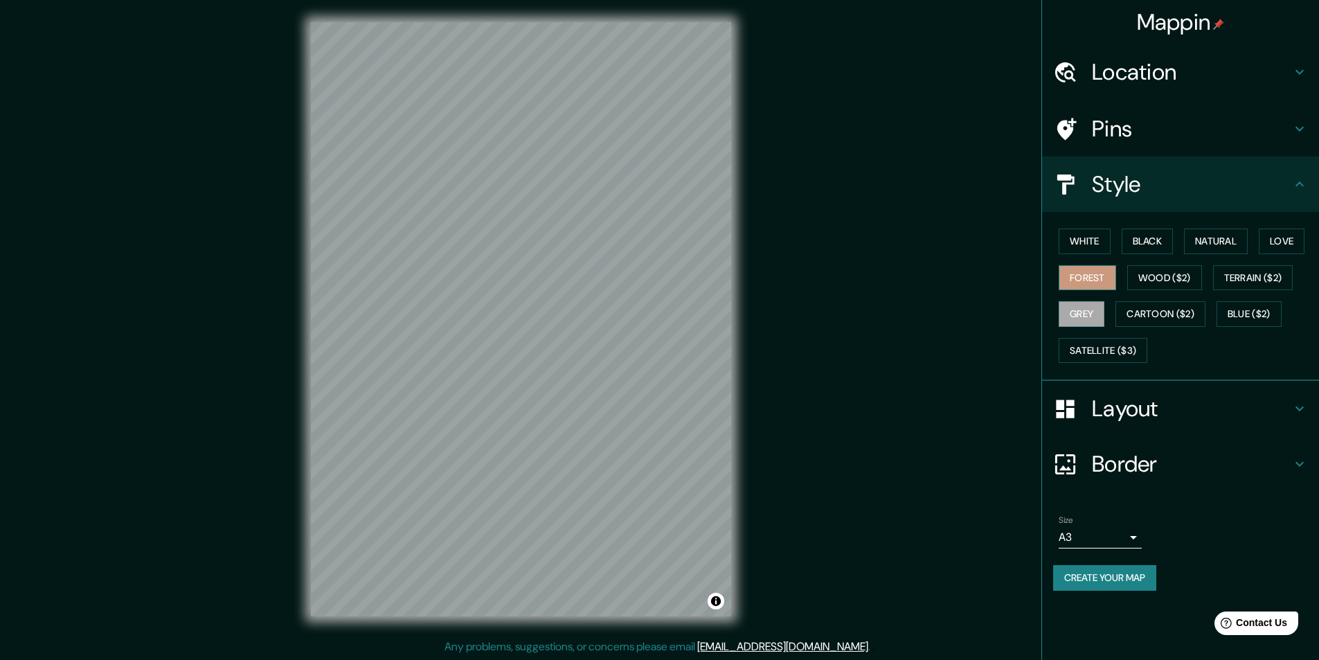
click at [1101, 278] on button "Forest" at bounding box center [1087, 278] width 57 height 26
click at [1172, 276] on button "Wood ($2)" at bounding box center [1165, 278] width 75 height 26
click at [1267, 242] on button "Love" at bounding box center [1282, 242] width 46 height 26
click at [1231, 242] on button "Natural" at bounding box center [1216, 242] width 64 height 26
click at [1161, 242] on button "Black" at bounding box center [1148, 242] width 52 height 26
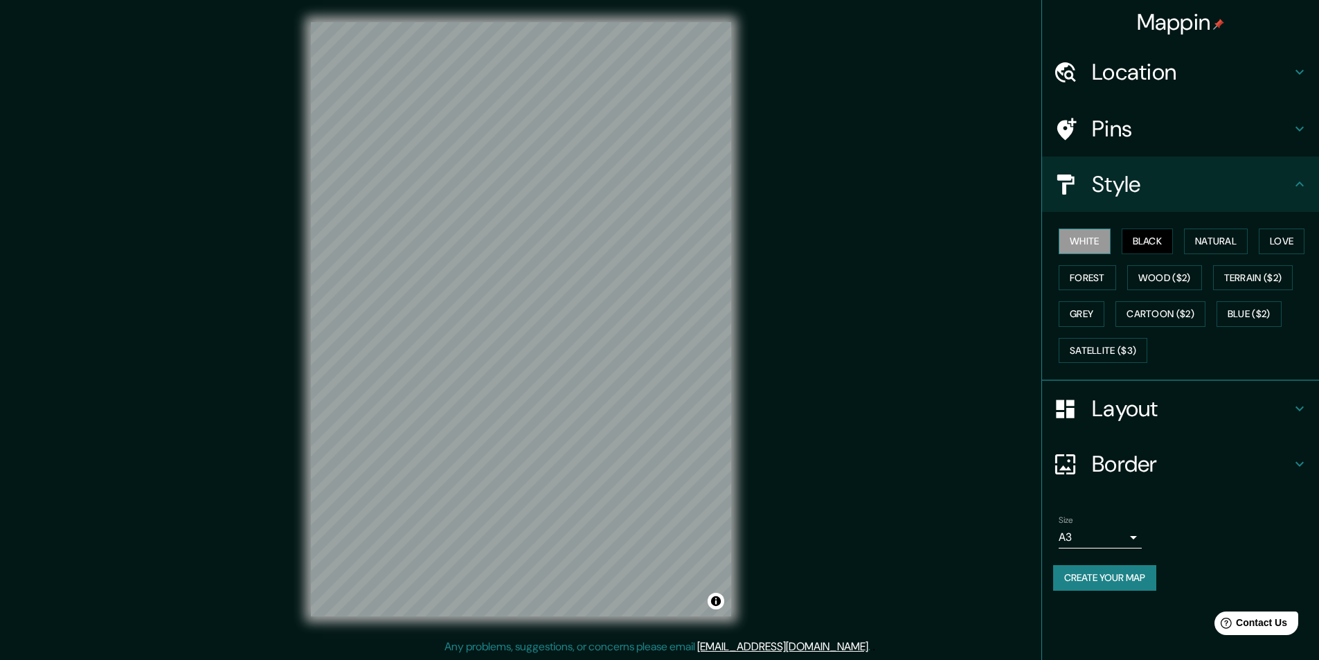
click at [1073, 241] on button "White" at bounding box center [1085, 242] width 52 height 26
click at [1152, 244] on button "Black" at bounding box center [1148, 242] width 52 height 26
click at [1208, 248] on button "Natural" at bounding box center [1216, 242] width 64 height 26
click at [1283, 246] on button "Love" at bounding box center [1282, 242] width 46 height 26
click at [1099, 272] on button "Forest" at bounding box center [1087, 278] width 57 height 26
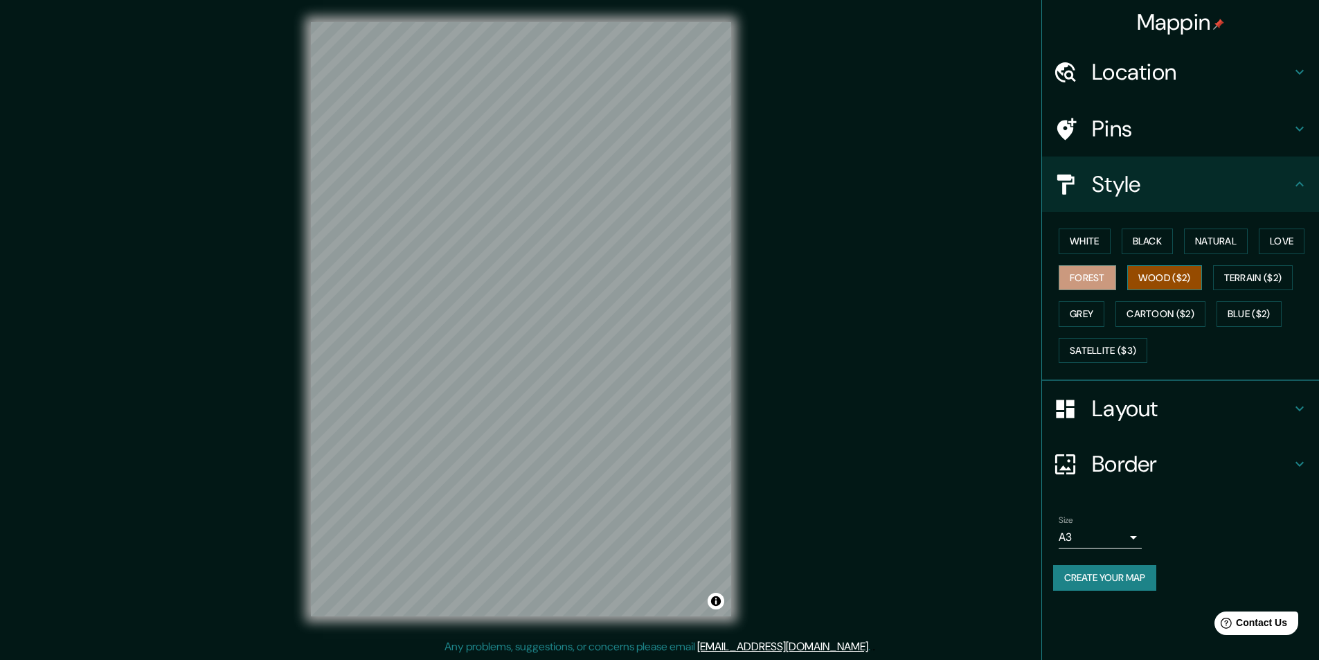
click at [1135, 272] on button "Wood ($2)" at bounding box center [1165, 278] width 75 height 26
click at [1233, 272] on button "Terrain ($2)" at bounding box center [1253, 278] width 80 height 26
click at [1245, 306] on button "Blue ($2)" at bounding box center [1249, 314] width 65 height 26
click at [1151, 319] on button "Cartoon ($2)" at bounding box center [1161, 314] width 90 height 26
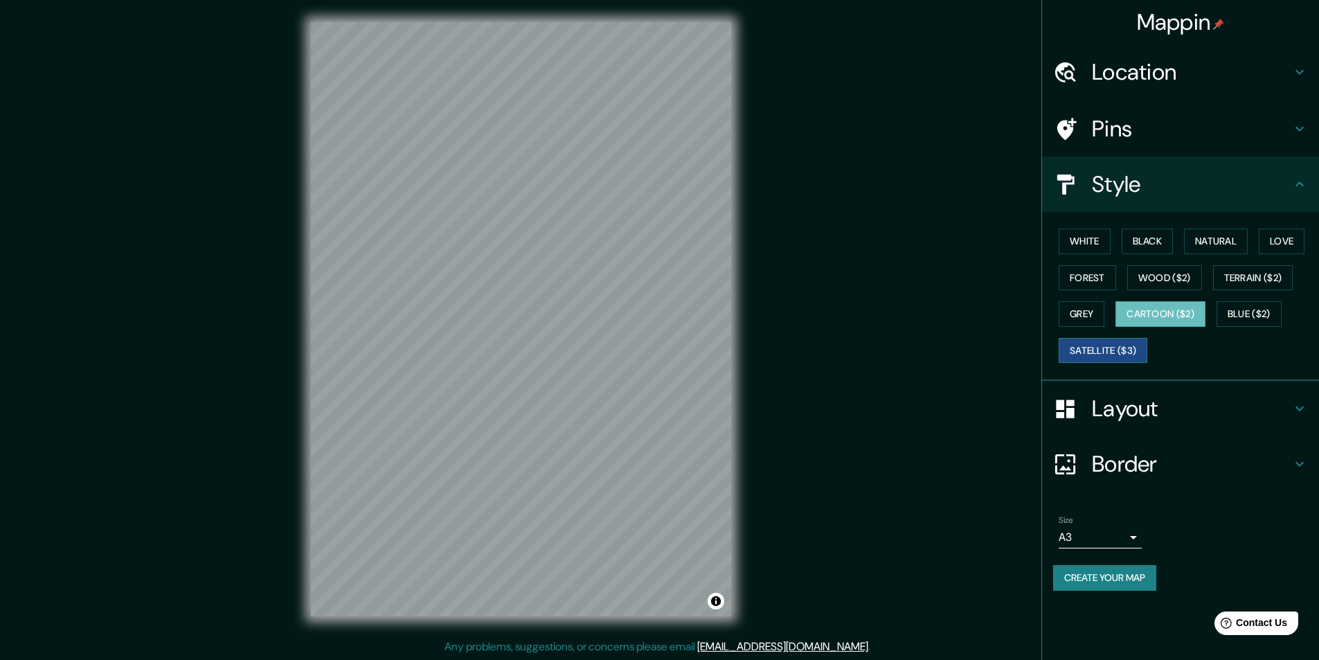
click at [1130, 341] on button "Satellite ($3)" at bounding box center [1103, 351] width 89 height 26
click at [691, 0] on html "Mappin Location Pins Style White Black Natural Love Forest Wood ($2) Terrain ($…" at bounding box center [659, 330] width 1319 height 660
click at [1127, 246] on button "Black" at bounding box center [1148, 242] width 52 height 26
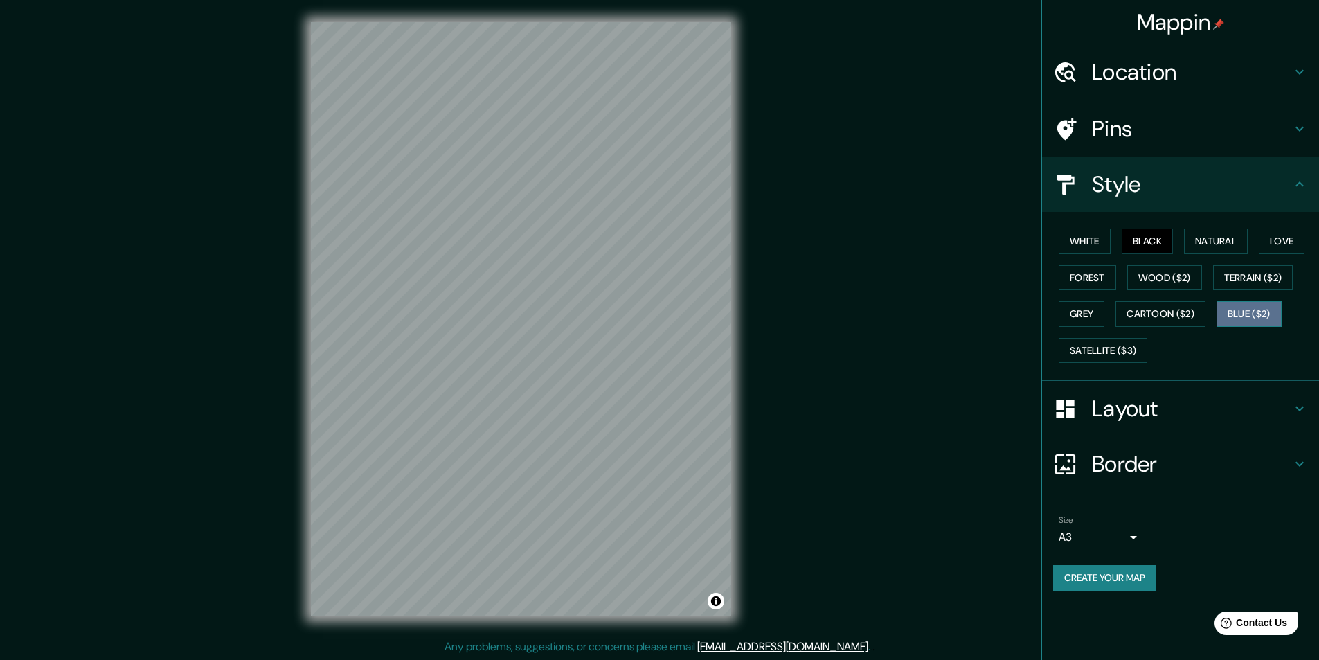
click at [1247, 314] on button "Blue ($2)" at bounding box center [1249, 314] width 65 height 26
click at [1153, 310] on button "Cartoon ($2)" at bounding box center [1161, 314] width 90 height 26
click at [1080, 310] on button "Grey" at bounding box center [1082, 314] width 46 height 26
